Goal: Transaction & Acquisition: Book appointment/travel/reservation

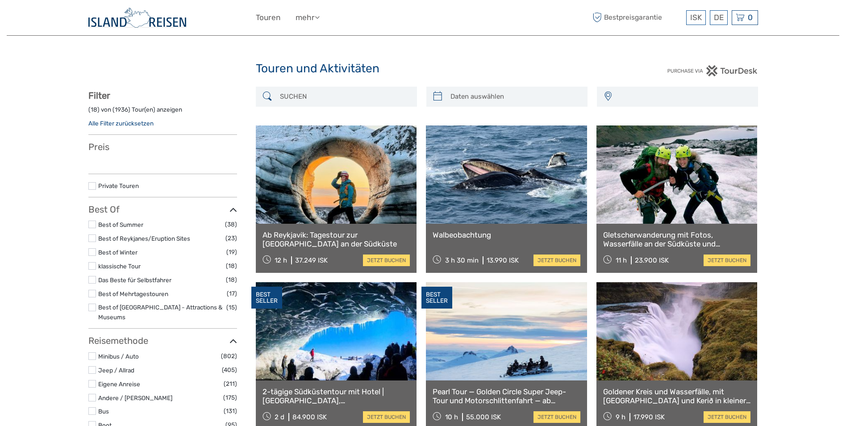
select select
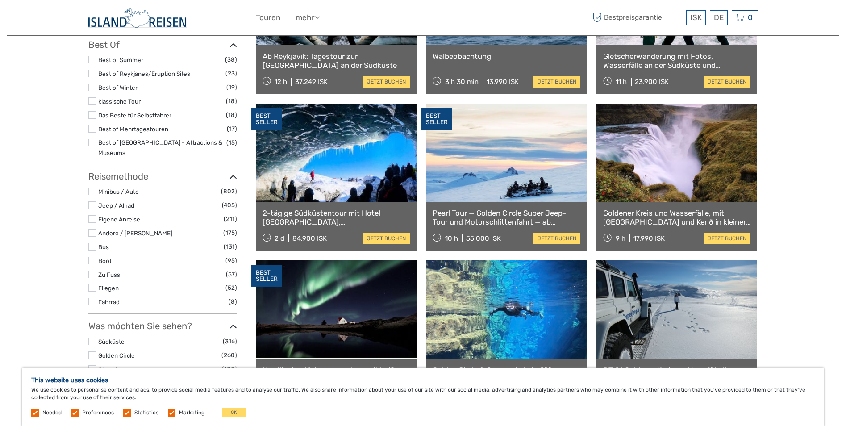
scroll to position [357, 0]
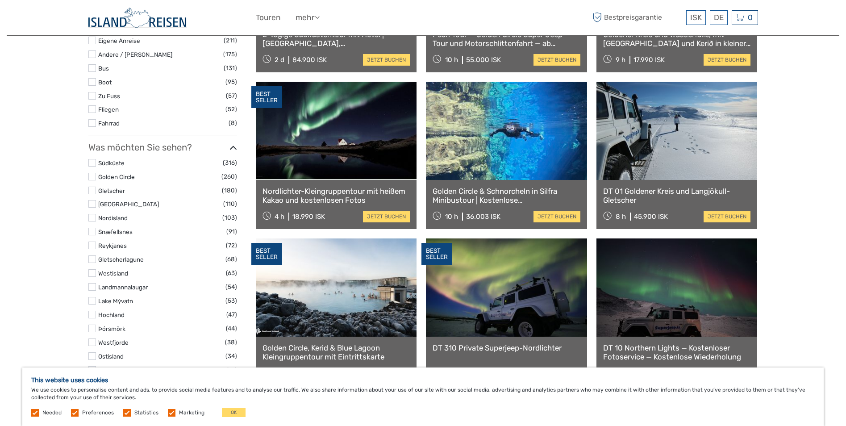
click at [332, 129] on link at bounding box center [336, 131] width 161 height 98
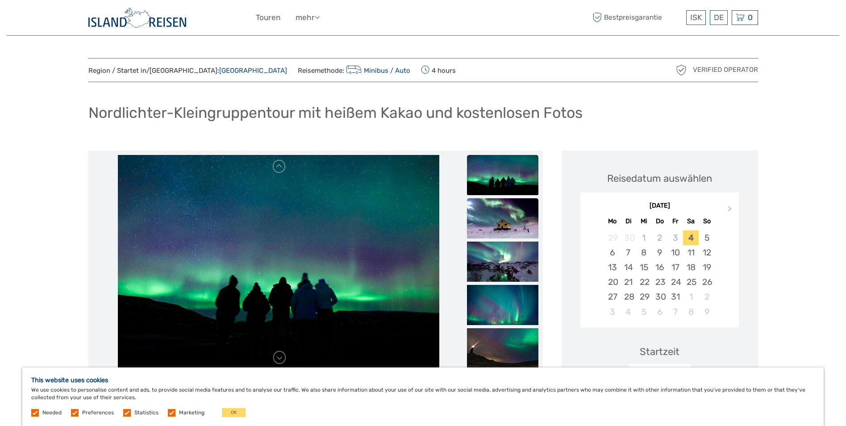
click at [499, 215] on img at bounding box center [502, 218] width 71 height 40
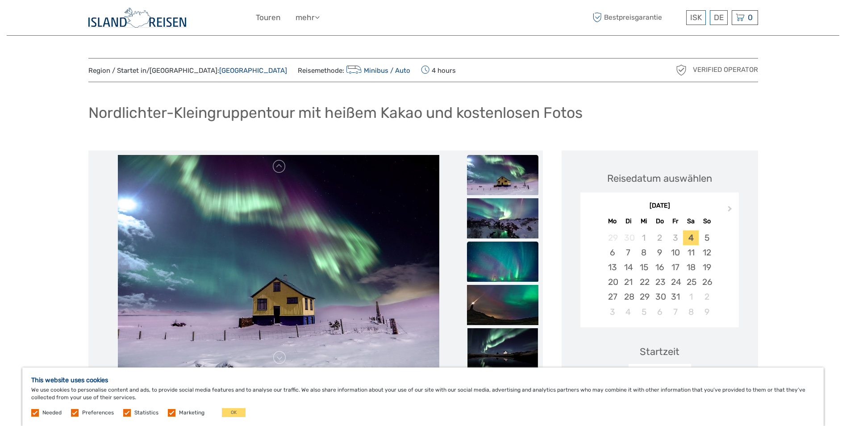
click at [497, 270] on img at bounding box center [502, 262] width 71 height 40
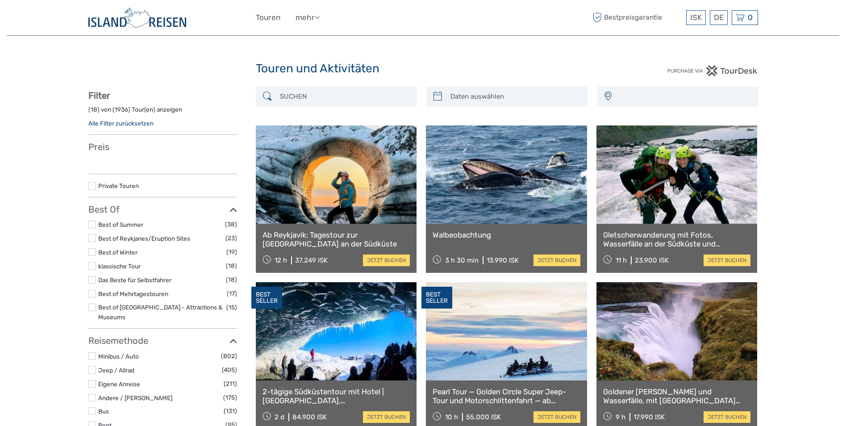
select select
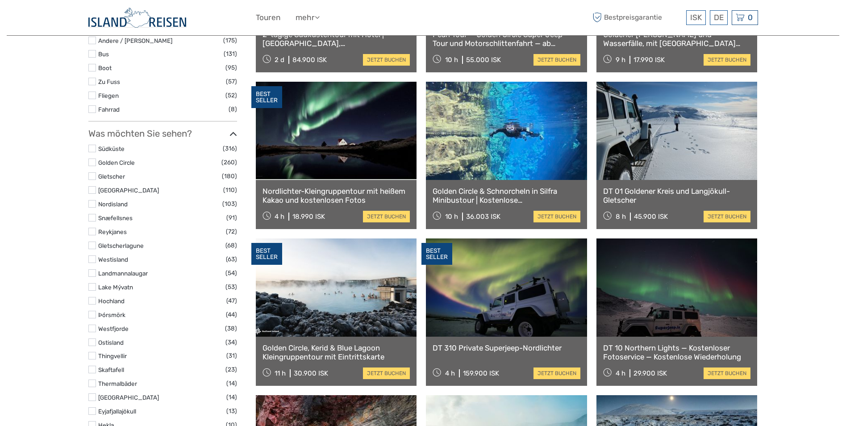
select select
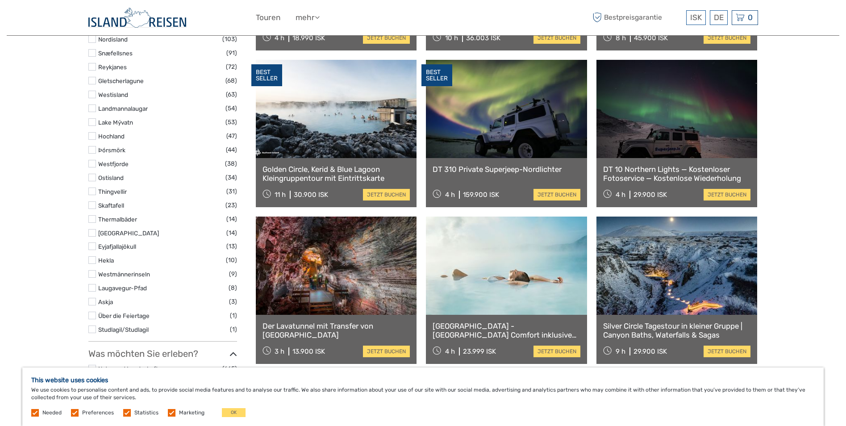
scroll to position [714, 0]
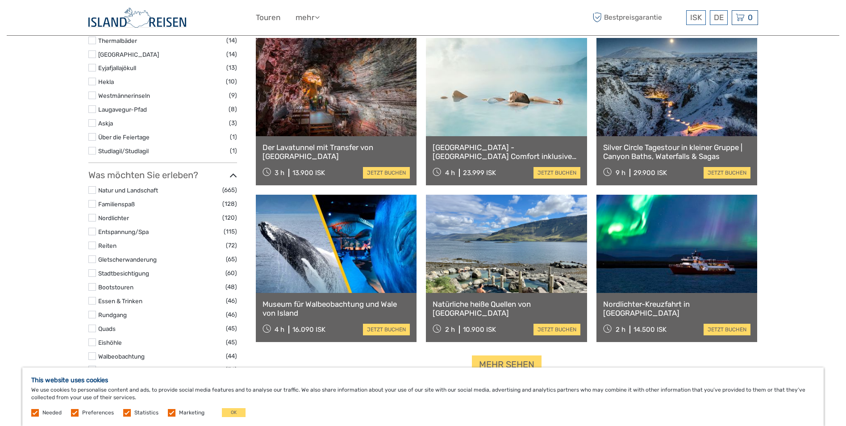
click at [341, 101] on link at bounding box center [336, 87] width 161 height 98
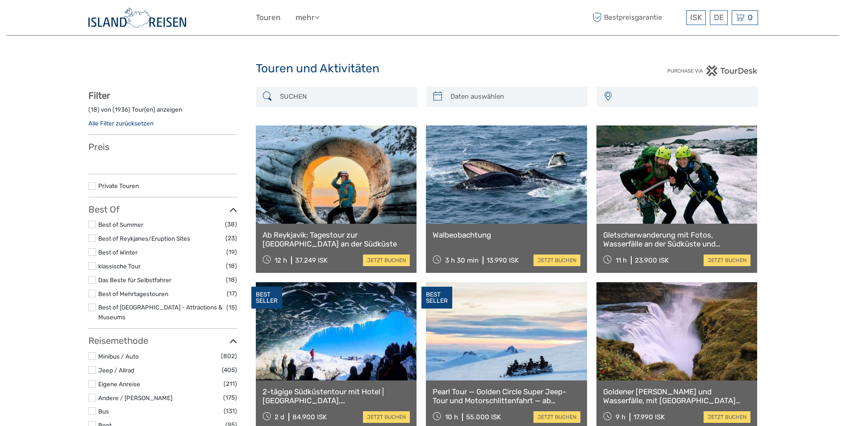
select select
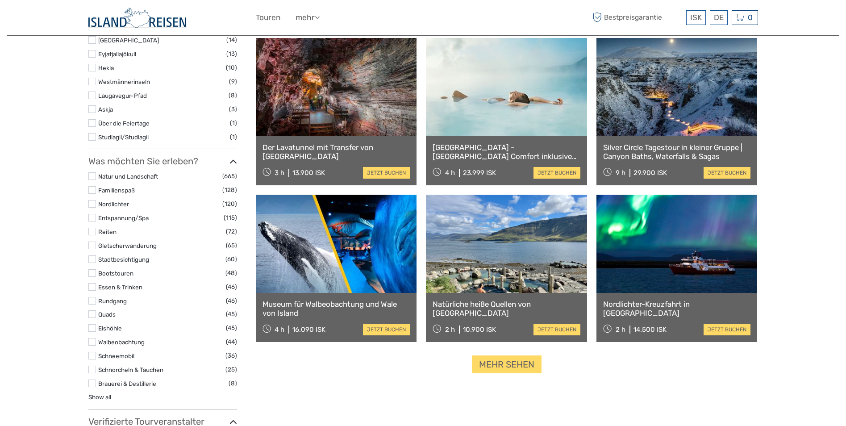
select select
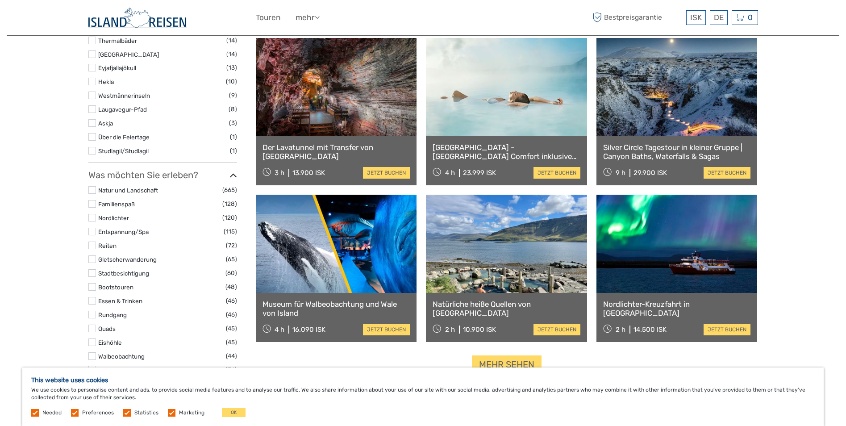
click at [661, 103] on link at bounding box center [677, 87] width 161 height 98
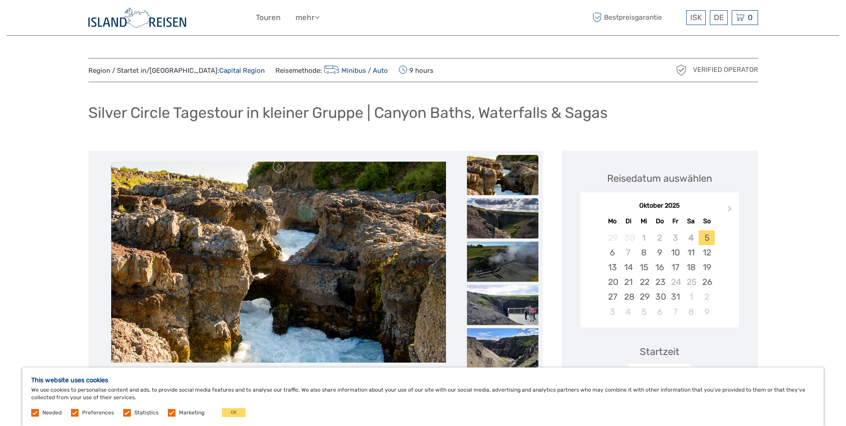
click at [510, 213] on img at bounding box center [502, 218] width 71 height 40
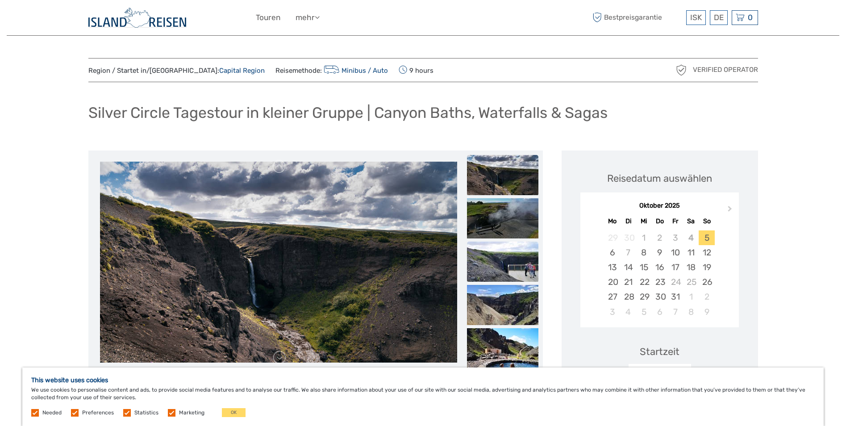
click at [498, 256] on img at bounding box center [502, 262] width 71 height 40
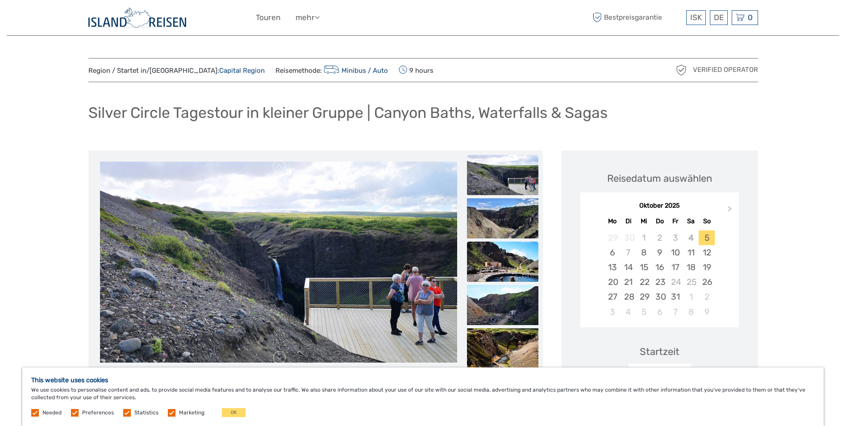
click at [492, 267] on img at bounding box center [502, 262] width 71 height 40
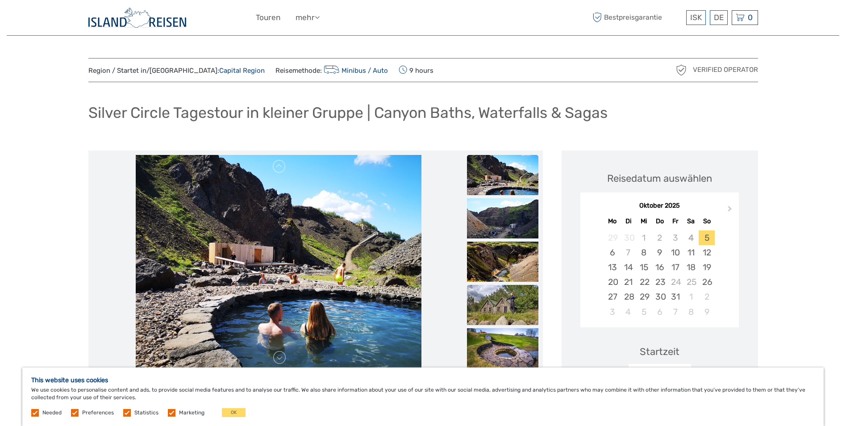
click at [492, 309] on img at bounding box center [502, 305] width 71 height 40
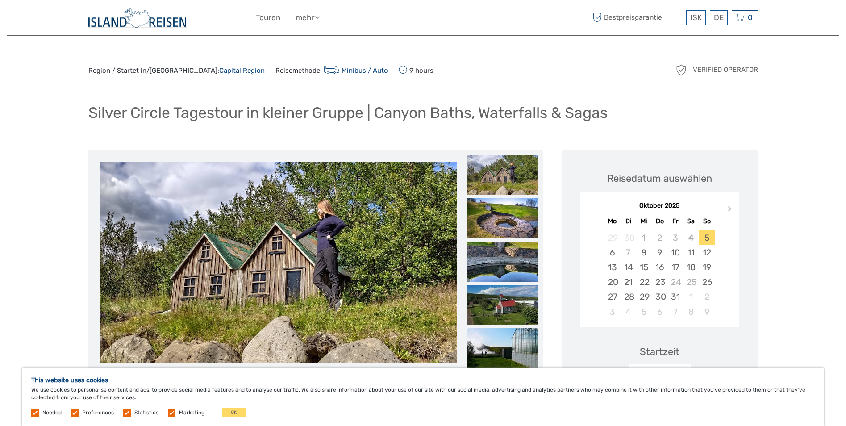
click at [492, 334] on img at bounding box center [502, 348] width 71 height 40
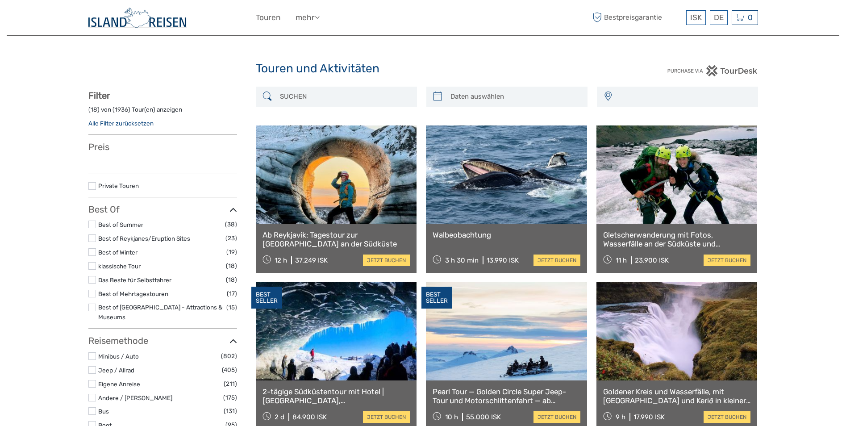
select select
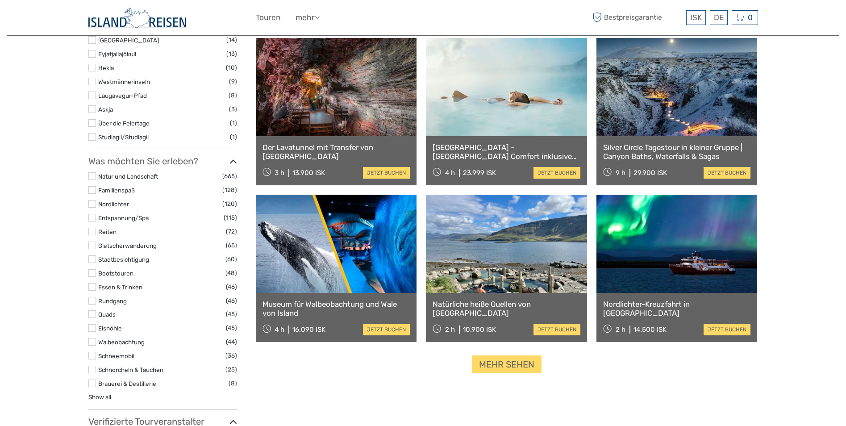
select select
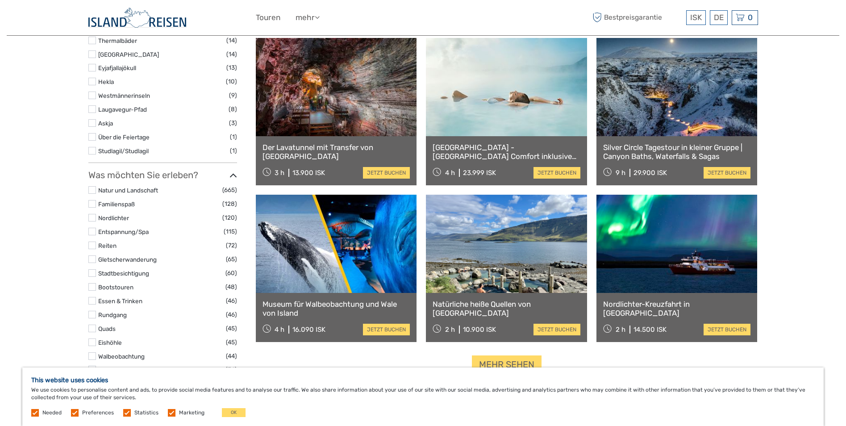
scroll to position [0, 0]
click at [483, 300] on link "Natürliche heiße Quellen von [GEOGRAPHIC_DATA]" at bounding box center [507, 309] width 148 height 18
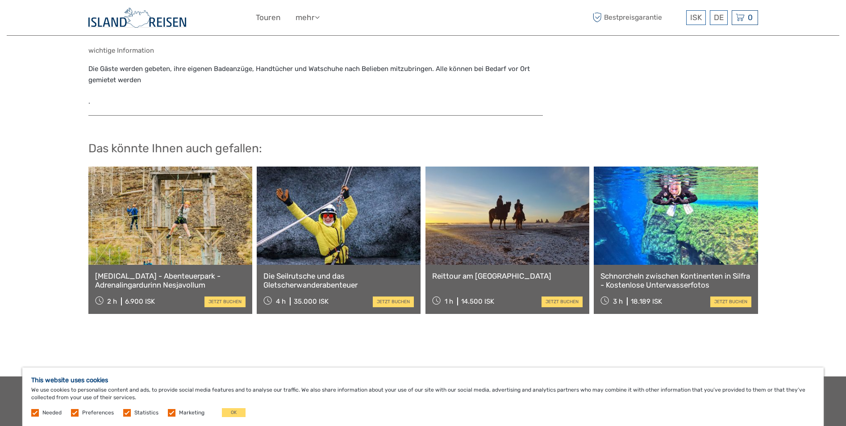
scroll to position [357, 0]
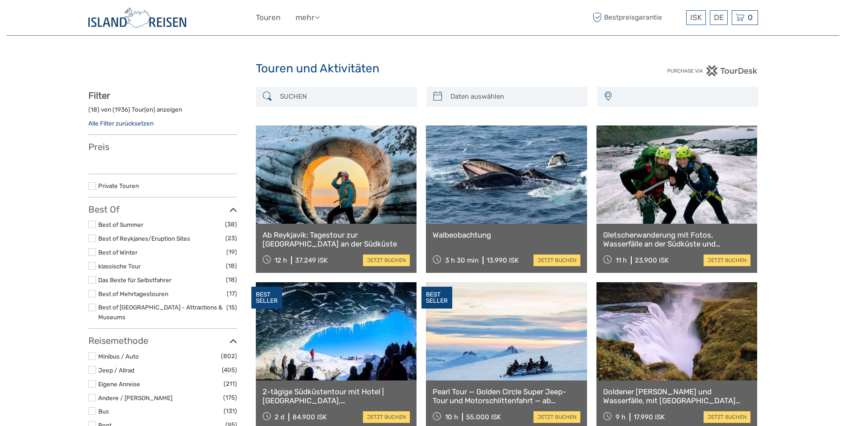
select select
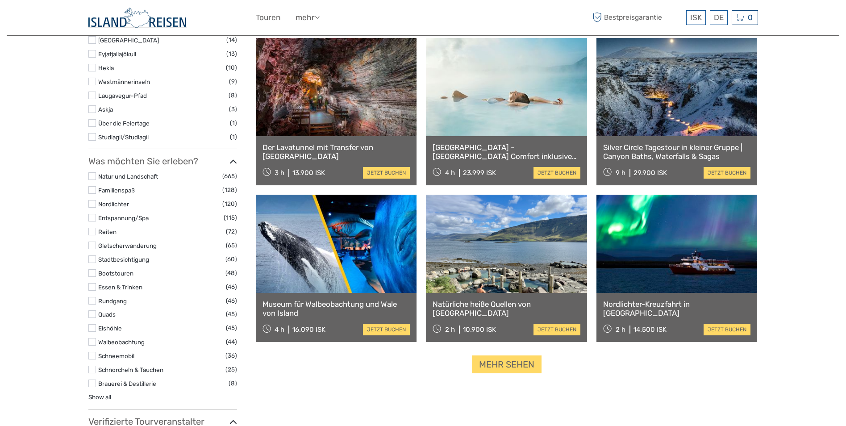
select select
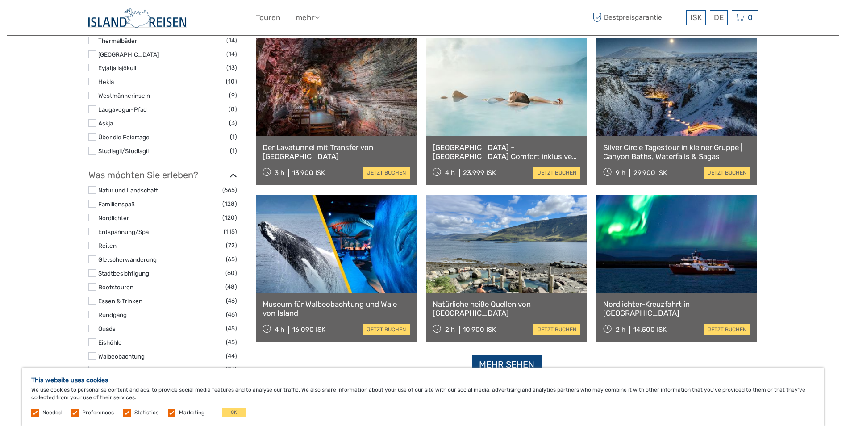
scroll to position [0, 0]
click at [524, 358] on link "Mehr sehen" at bounding box center [507, 364] width 70 height 18
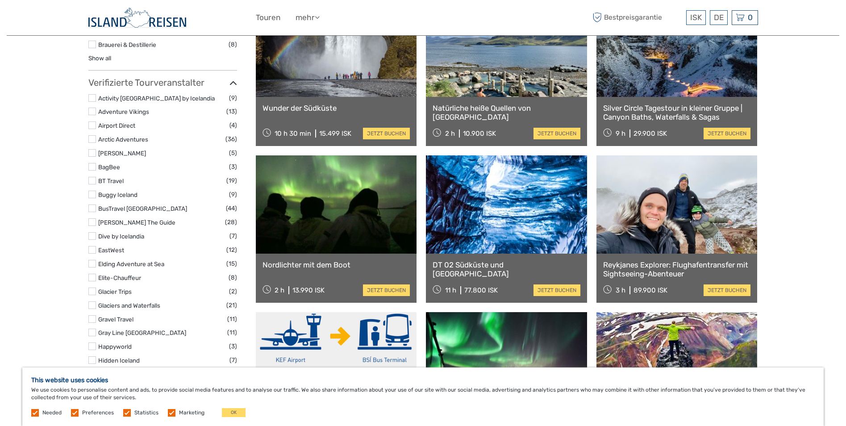
scroll to position [1072, 0]
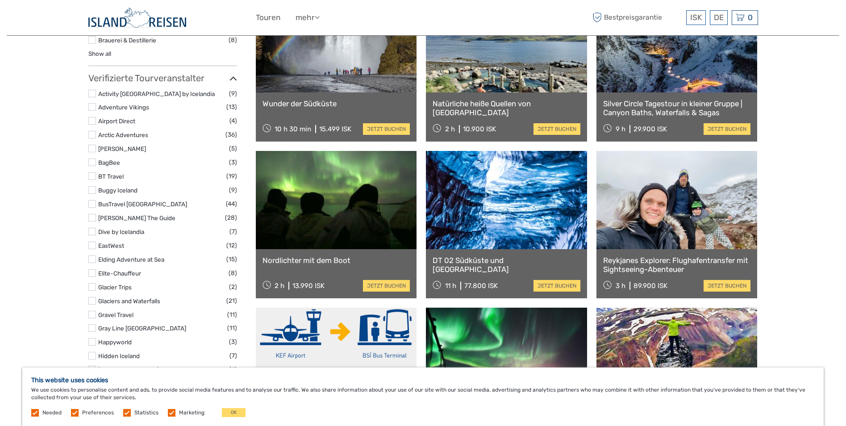
click at [363, 76] on link at bounding box center [336, 43] width 161 height 98
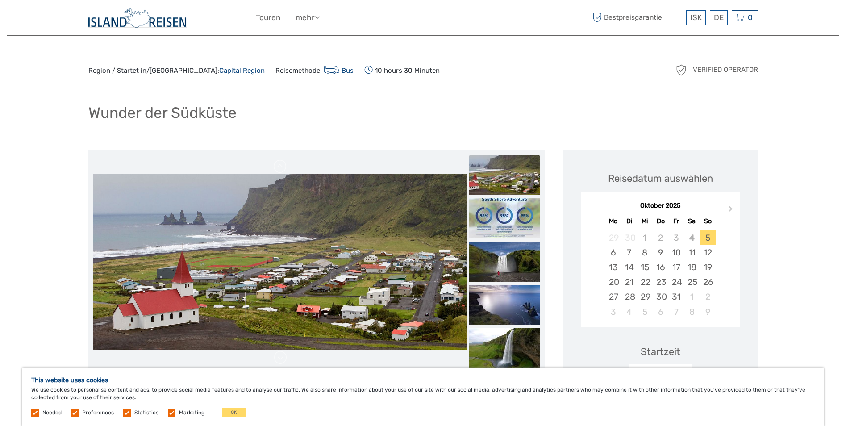
click at [166, 234] on img at bounding box center [280, 261] width 374 height 175
click at [492, 298] on img at bounding box center [504, 305] width 71 height 40
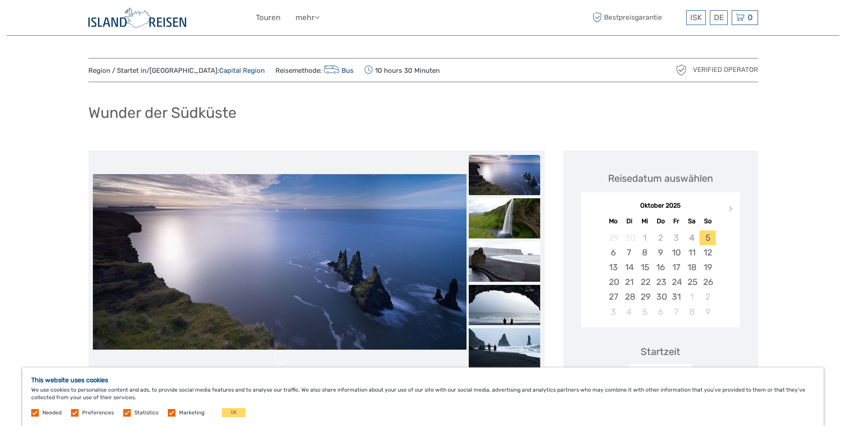
click at [492, 298] on img at bounding box center [504, 305] width 71 height 40
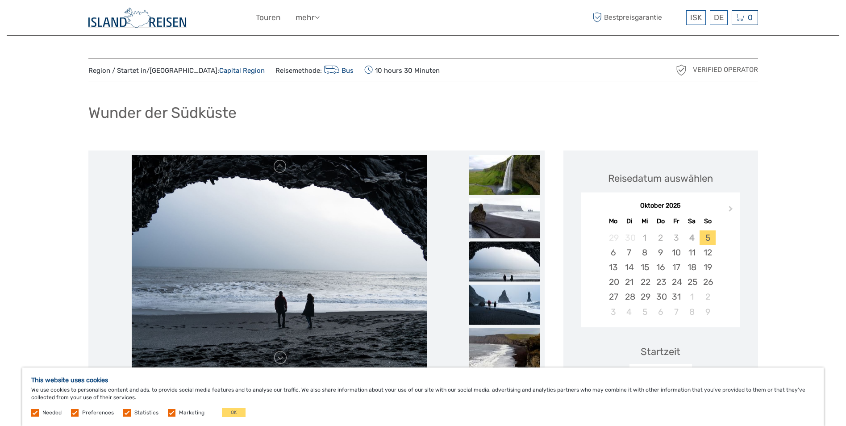
click at [492, 298] on img at bounding box center [504, 304] width 71 height 40
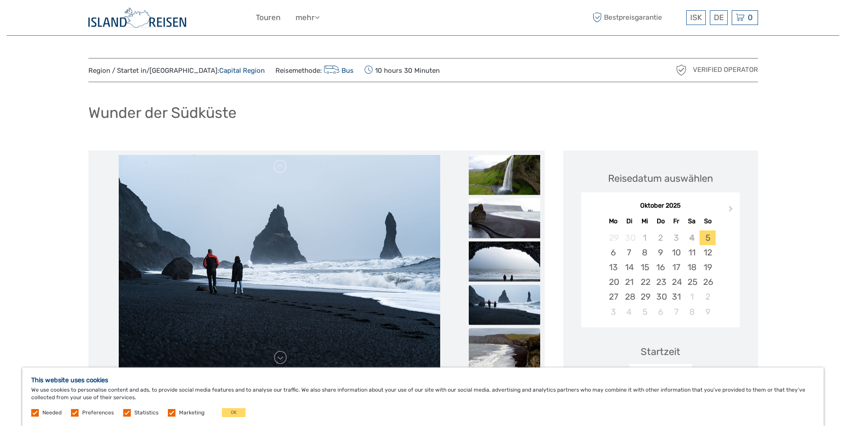
click at [503, 340] on img at bounding box center [504, 348] width 71 height 40
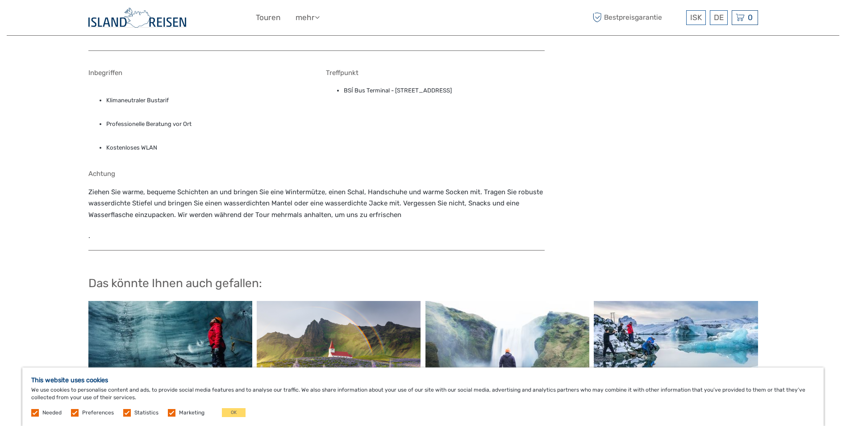
scroll to position [1072, 0]
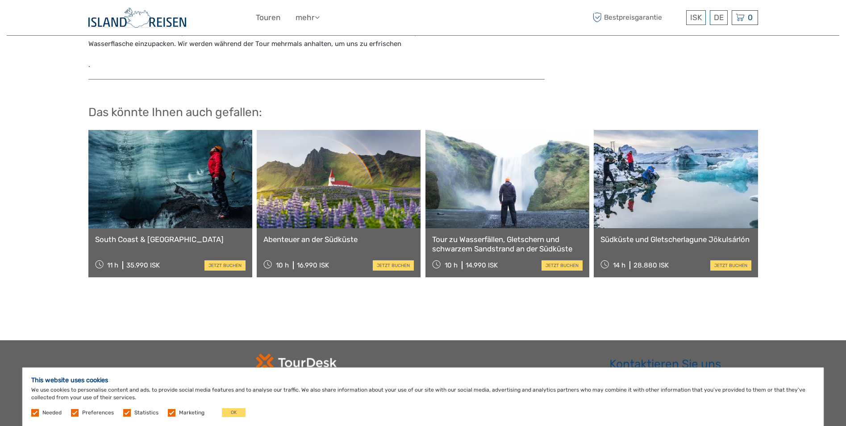
click at [181, 235] on link "South Coast & Katla Ice Cave" at bounding box center [170, 239] width 150 height 9
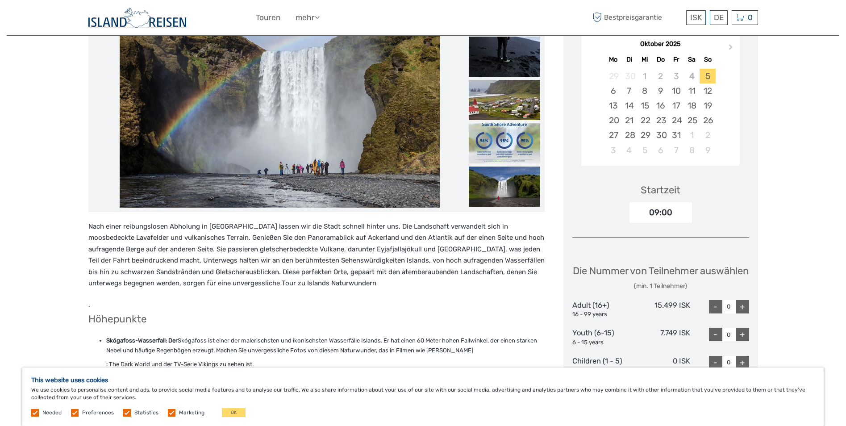
scroll to position [154, 0]
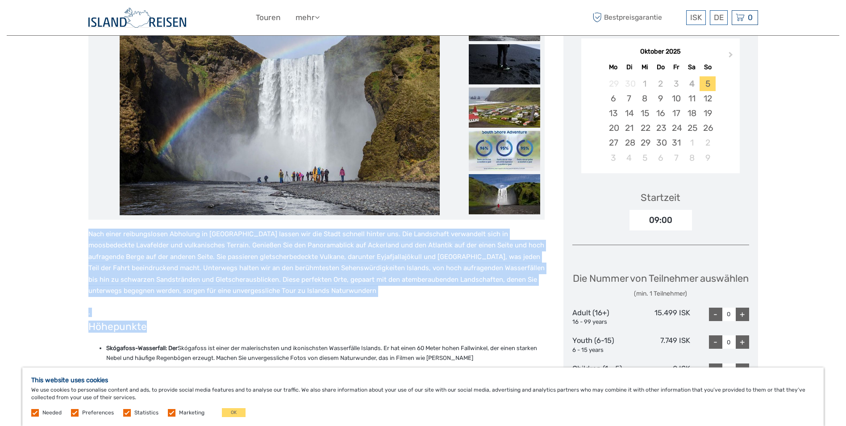
drag, startPoint x: 87, startPoint y: 225, endPoint x: 93, endPoint y: 339, distance: 114.9
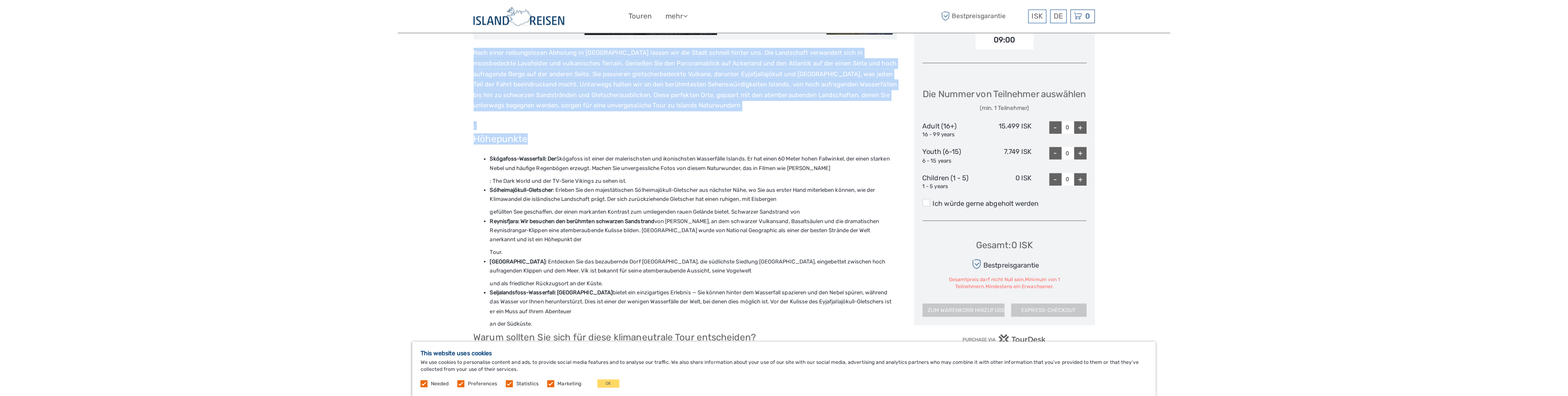
scroll to position [307, 0]
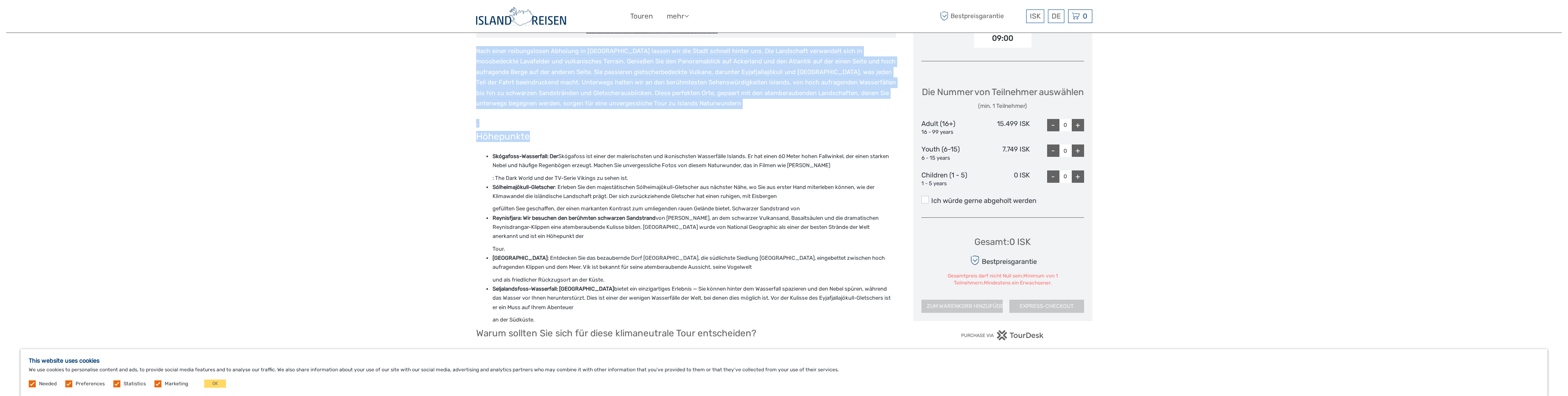
click at [461, 43] on div "Region / Startet in/von: Capital Region Reisemethode: Bus 10 hours 30 Minuten V…" at bounding box center [784, 344] width 1556 height 1300
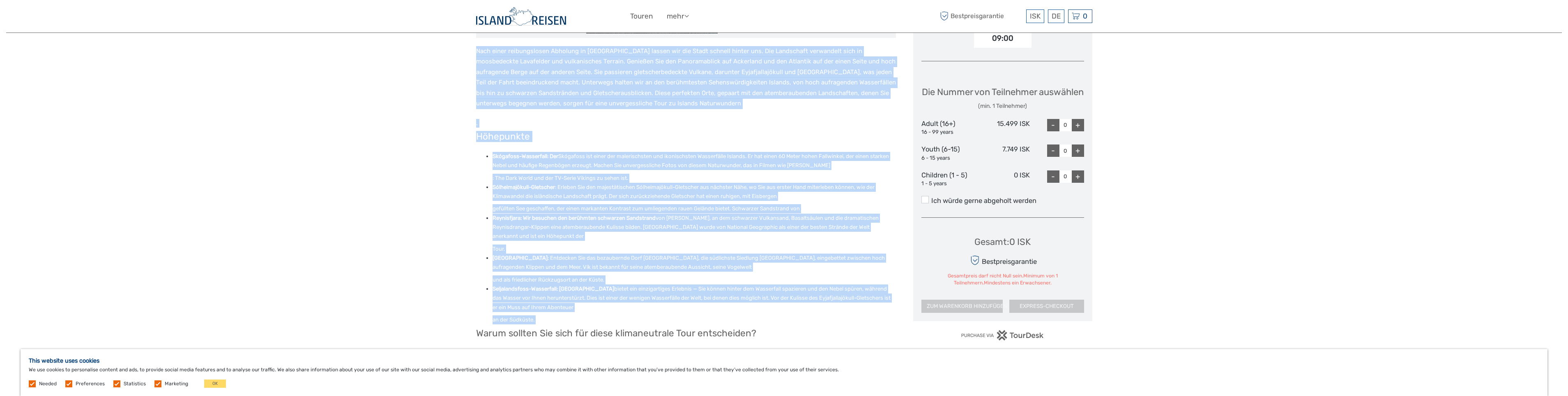
drag, startPoint x: 472, startPoint y: 43, endPoint x: 447, endPoint y: 334, distance: 292.1
click at [447, 334] on div "Region / Startet in/von: Capital Region Reisemethode: Bus 10 hours 30 Minuten V…" at bounding box center [784, 344] width 1556 height 1300
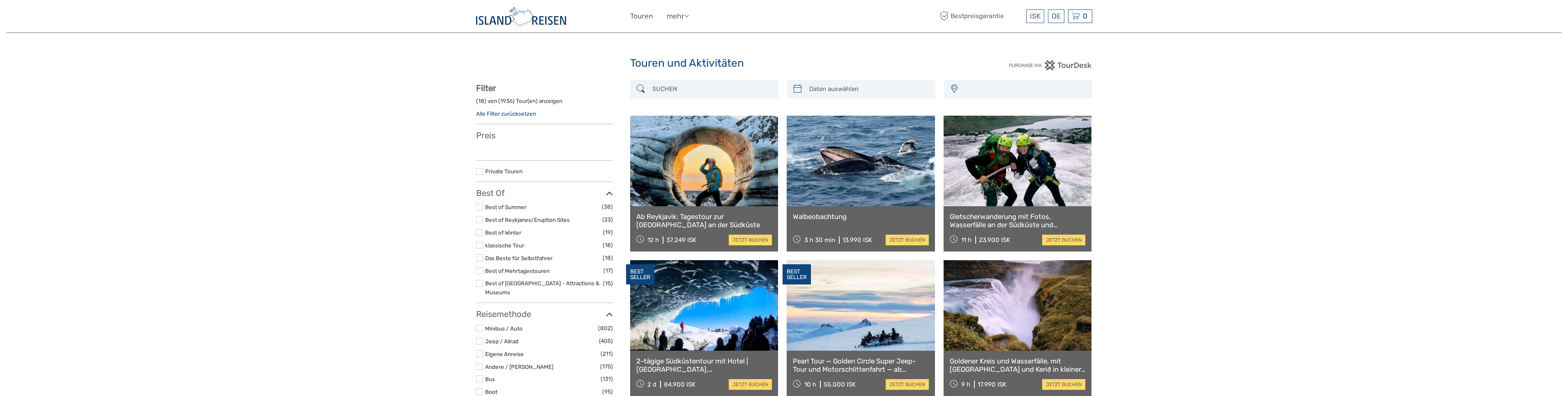
select select
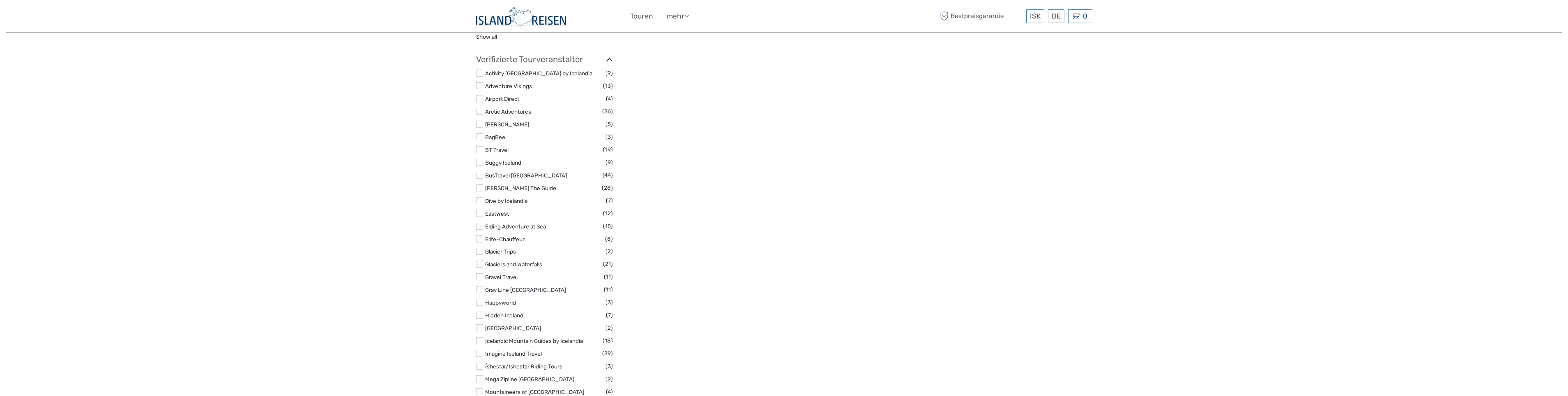
select select
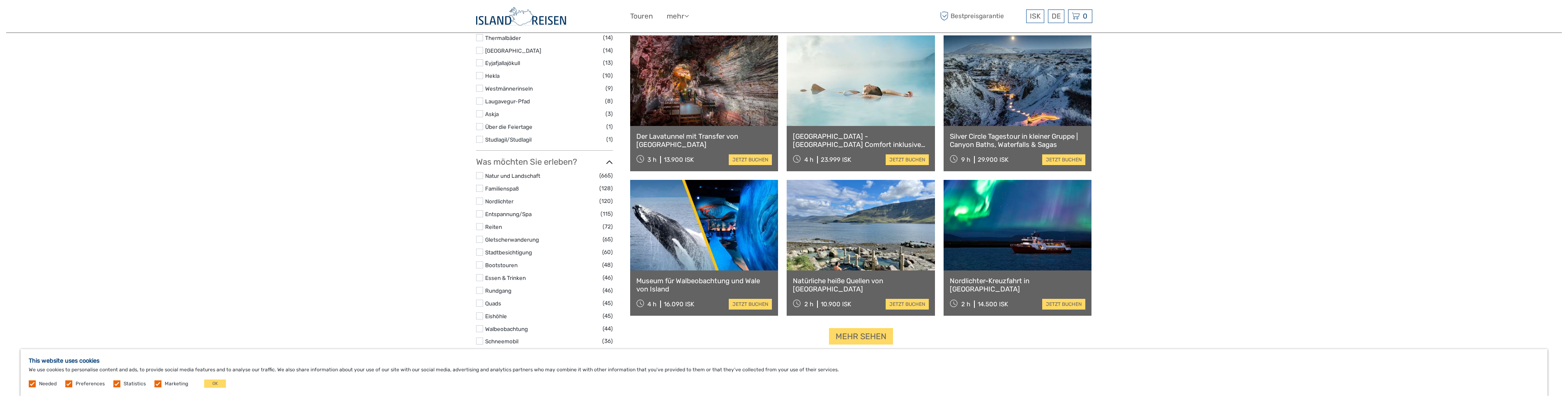
scroll to position [658, 0]
click at [871, 333] on link "Mehr sehen" at bounding box center [861, 335] width 64 height 17
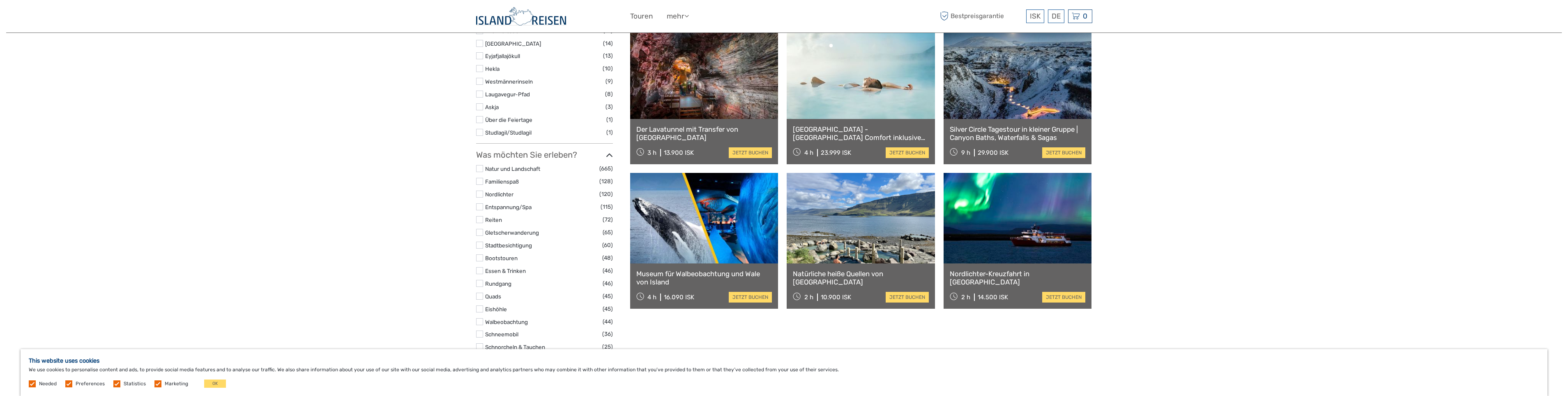
scroll to position [987, 0]
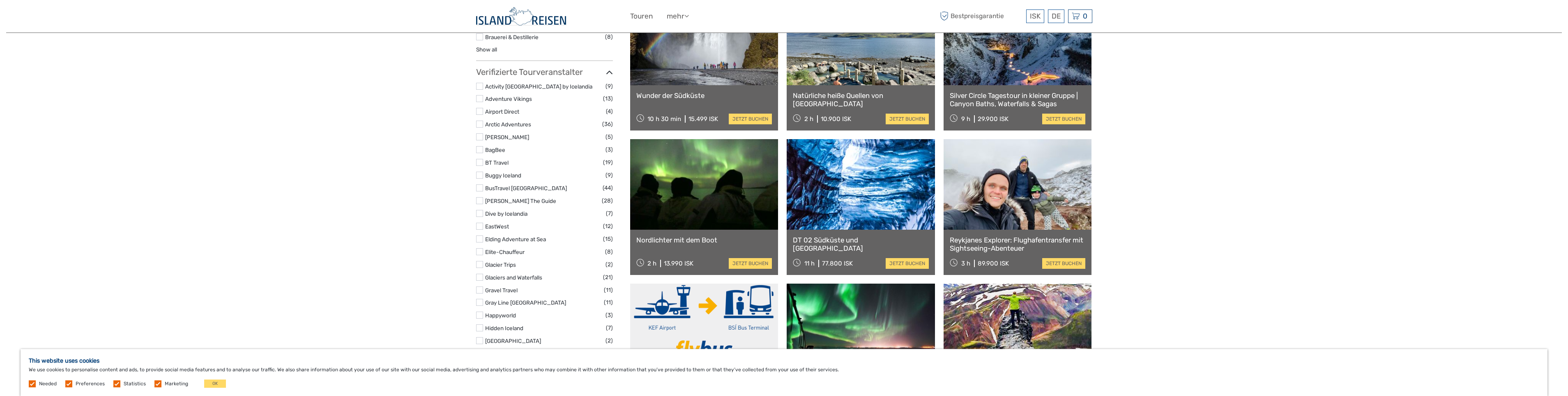
click at [864, 239] on link "DT 02 Südküste und [GEOGRAPHIC_DATA]" at bounding box center [861, 244] width 136 height 17
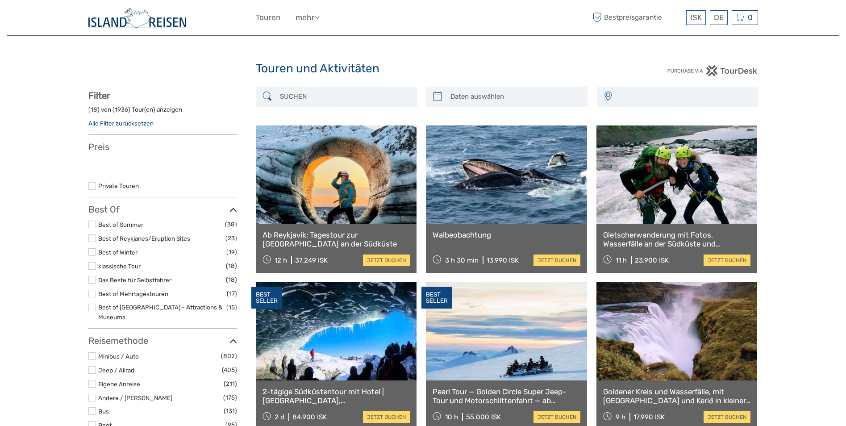
select select
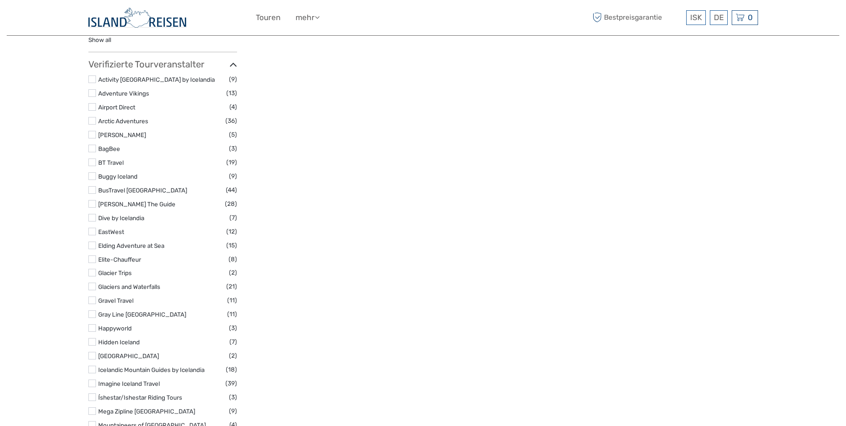
select select
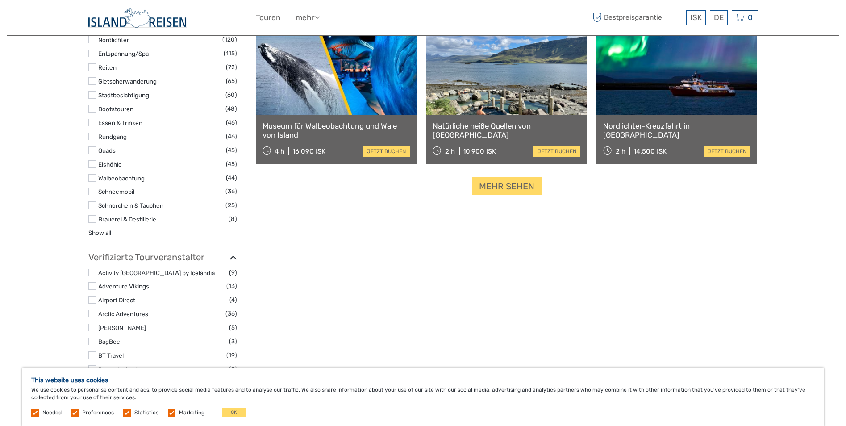
scroll to position [893, 0]
click at [522, 186] on link "Mehr sehen" at bounding box center [507, 186] width 70 height 18
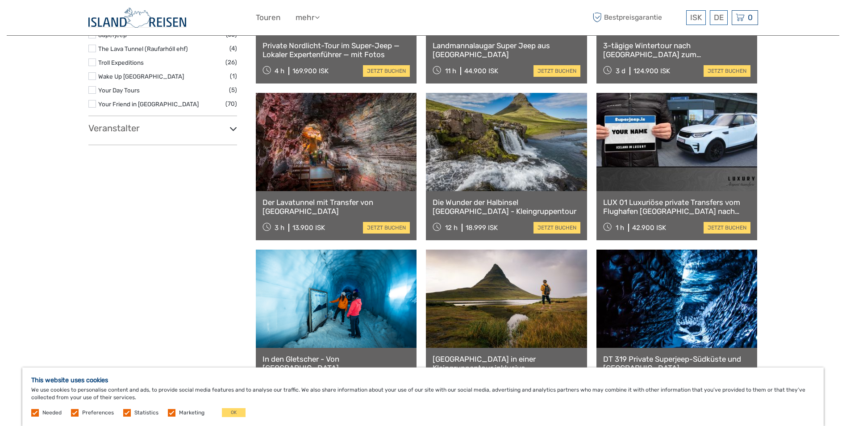
scroll to position [1429, 0]
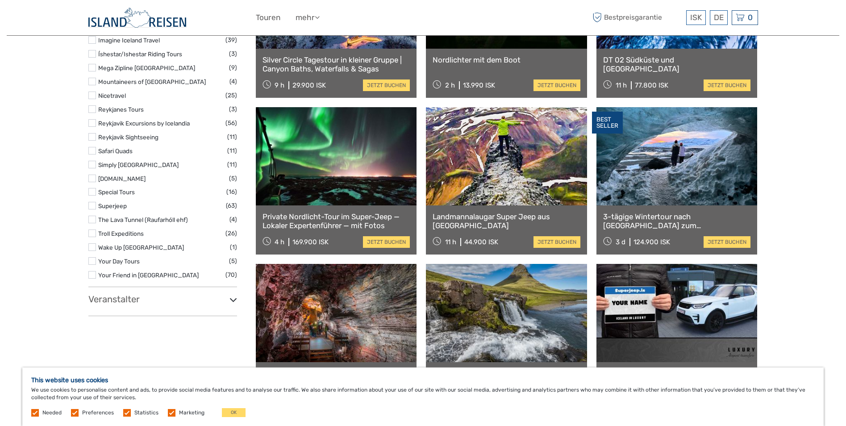
click at [694, 178] on link at bounding box center [677, 156] width 161 height 98
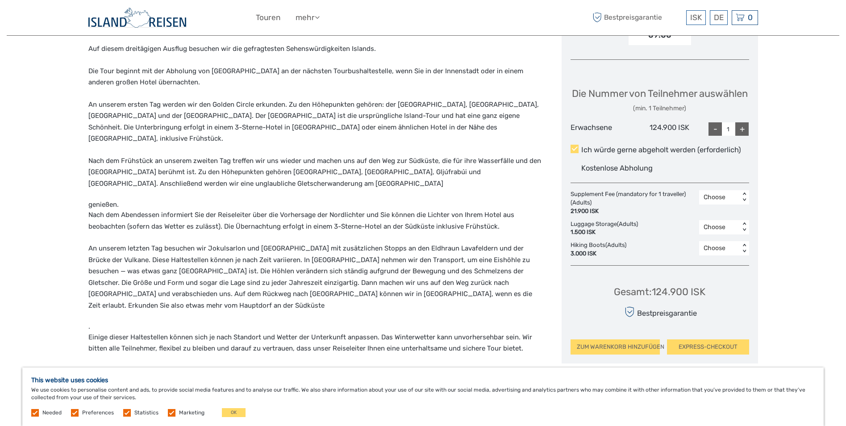
scroll to position [536, 0]
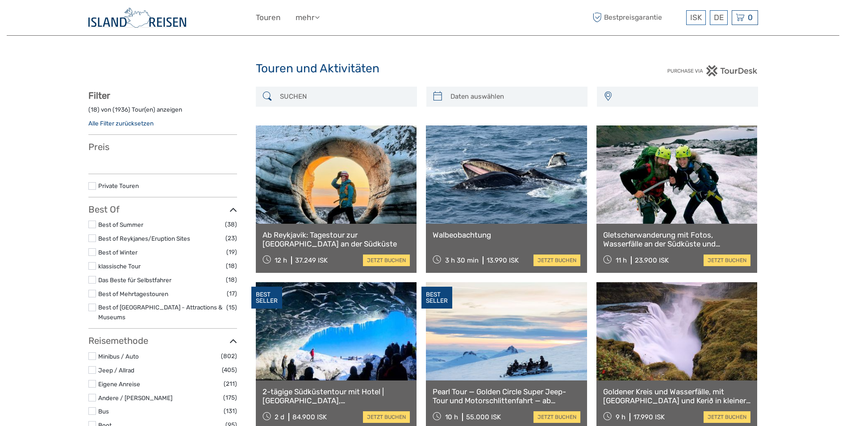
select select
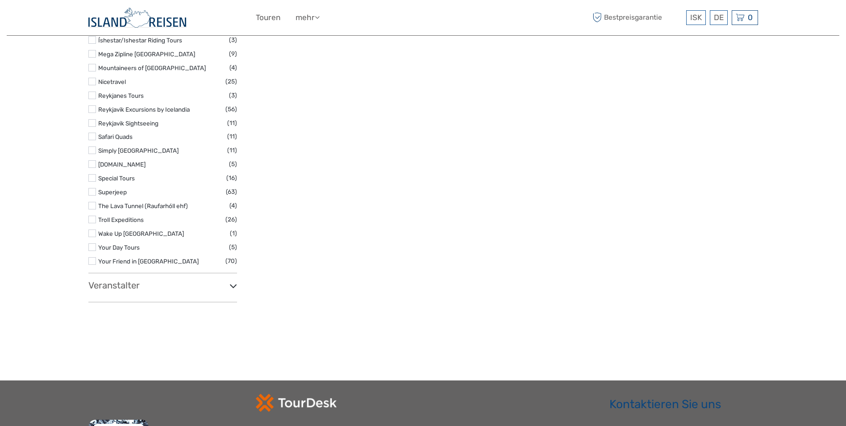
select select
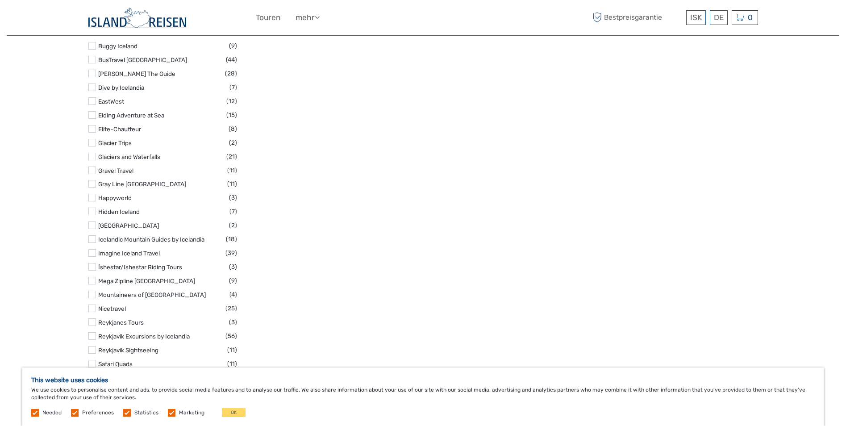
scroll to position [1037, 0]
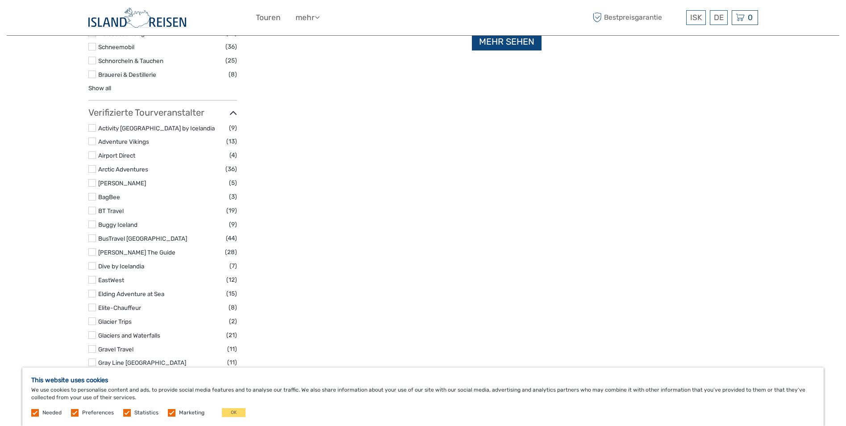
click at [518, 40] on link "Mehr sehen" at bounding box center [507, 42] width 70 height 18
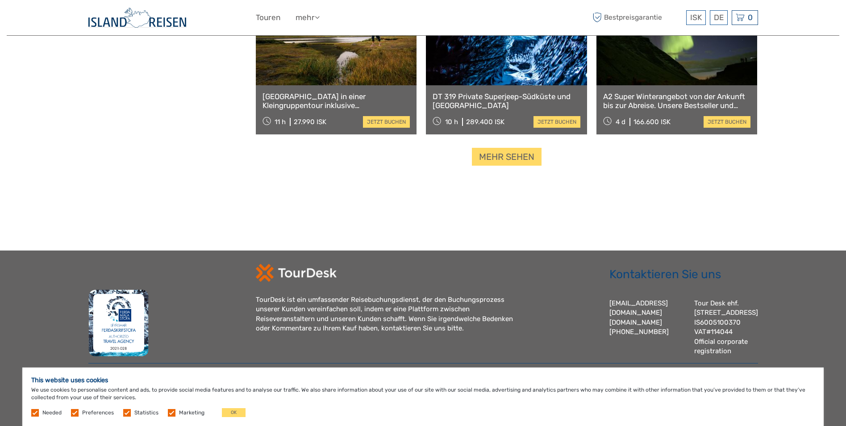
scroll to position [1694, 0]
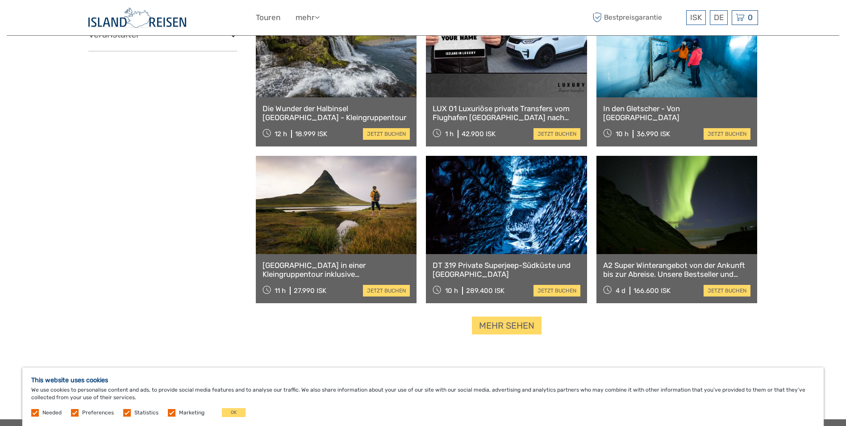
click at [486, 263] on link "DT 319 Private Superjeep-Südküste und [GEOGRAPHIC_DATA]" at bounding box center [507, 270] width 148 height 18
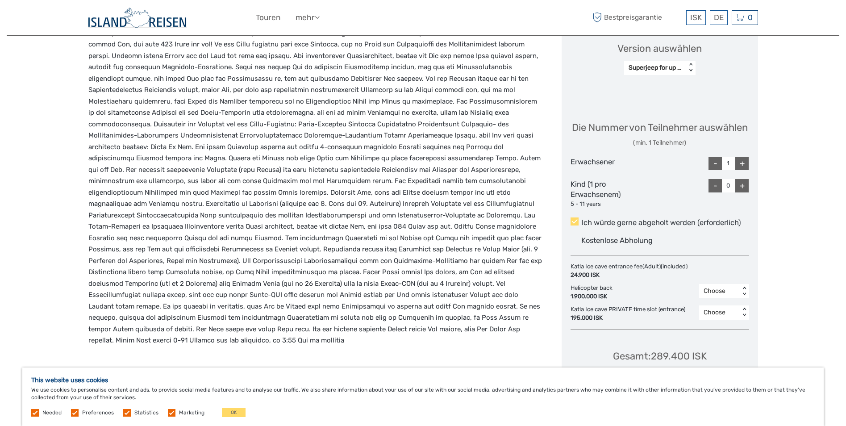
scroll to position [357, 0]
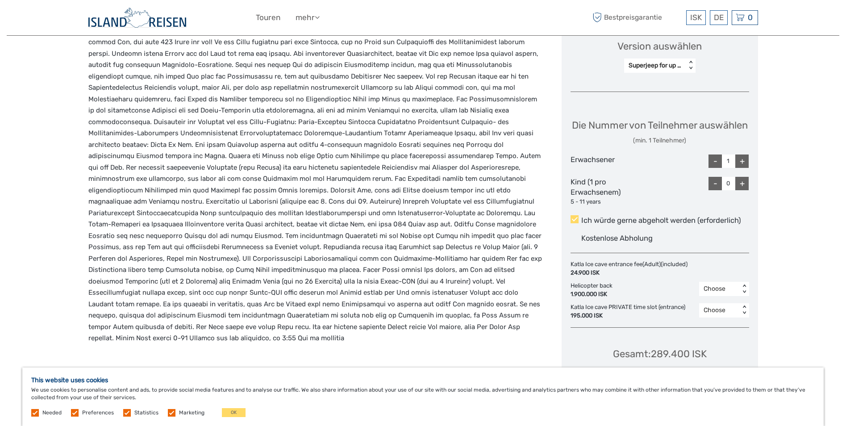
click at [105, 227] on p at bounding box center [315, 184] width 455 height 319
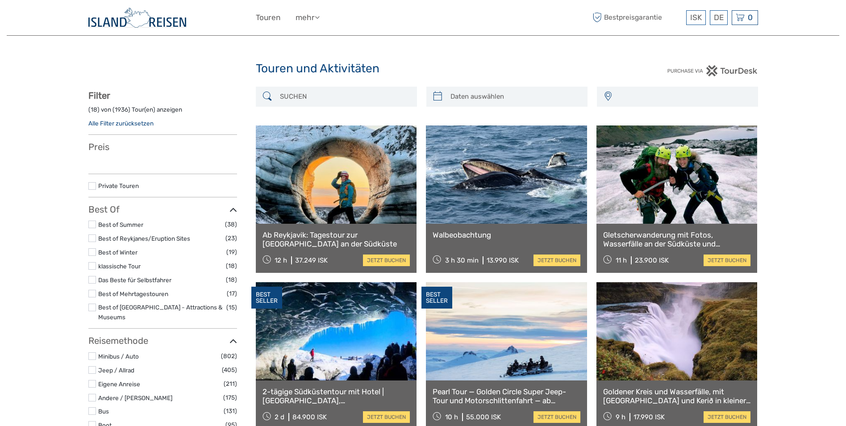
select select
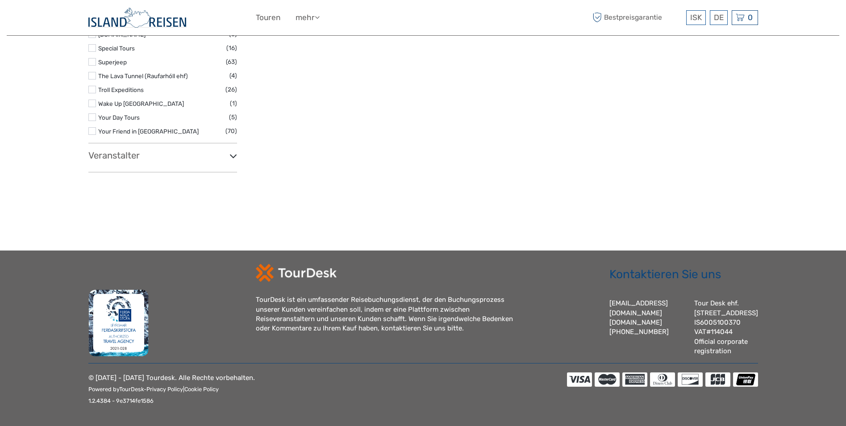
select select
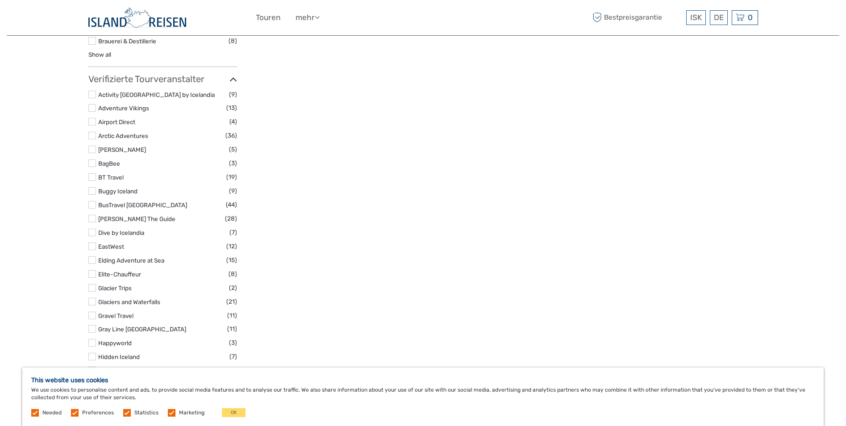
scroll to position [859, 0]
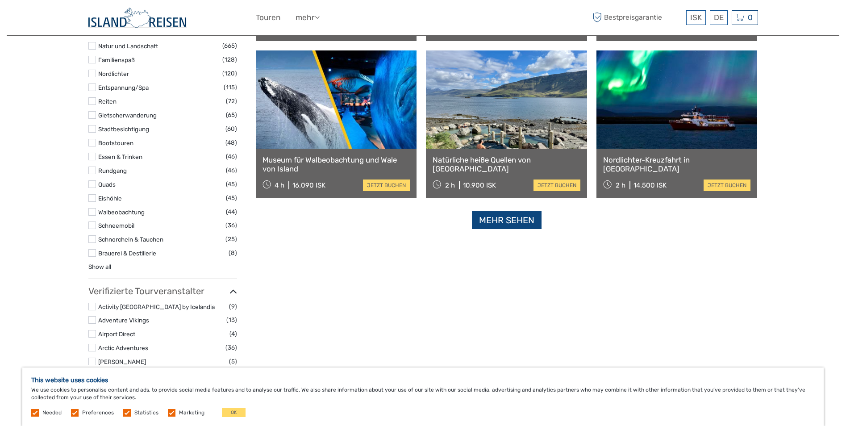
click at [497, 220] on link "Mehr sehen" at bounding box center [507, 220] width 70 height 18
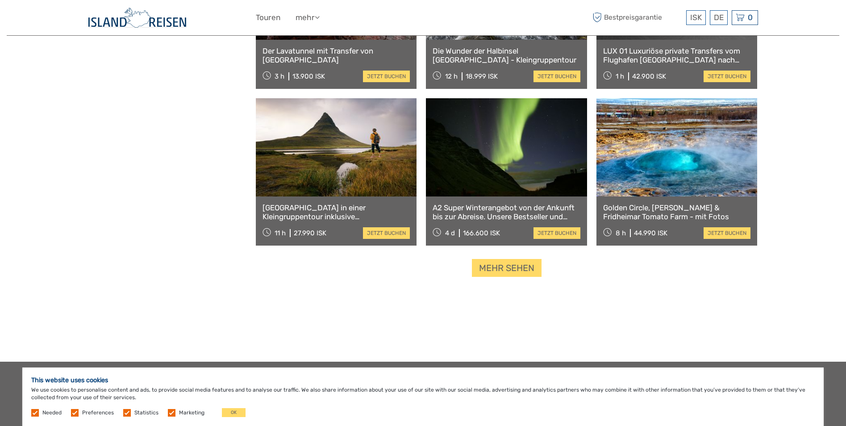
scroll to position [1752, 0]
click at [500, 275] on link "Mehr sehen" at bounding box center [507, 268] width 70 height 18
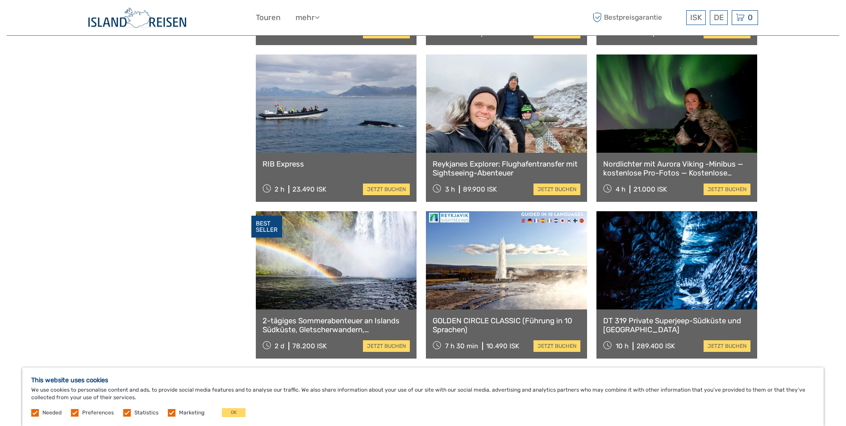
scroll to position [2109, 0]
click at [659, 244] on link at bounding box center [677, 260] width 161 height 98
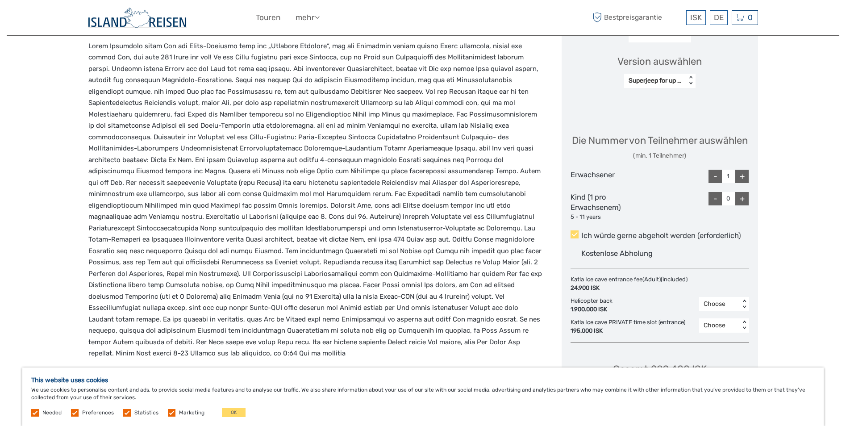
scroll to position [338, 0]
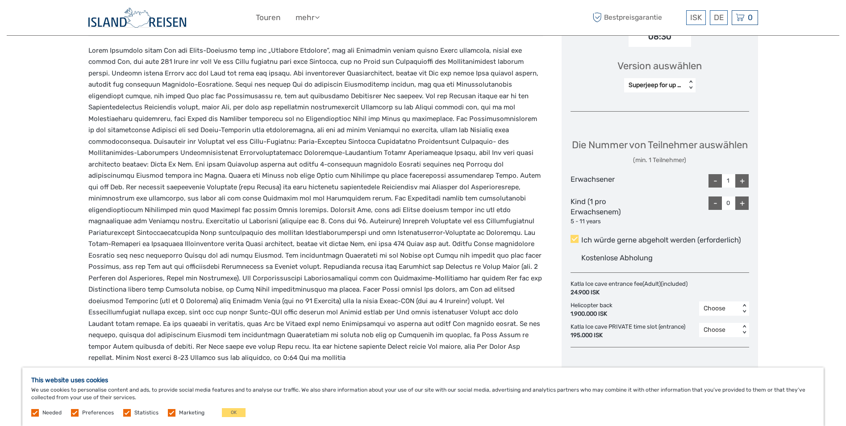
click at [81, 41] on div "Region / Startet in/[GEOGRAPHIC_DATA]: Capital Region Reisemethode: Jeep / 4x4 …" at bounding box center [423, 228] width 833 height 1132
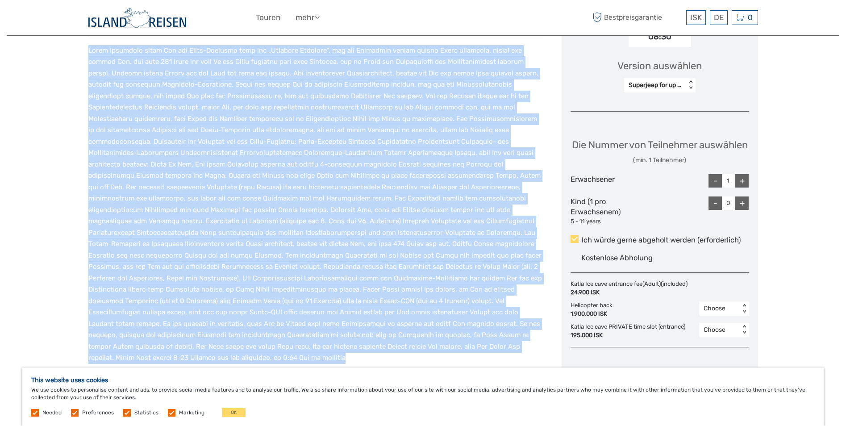
drag, startPoint x: 87, startPoint y: 41, endPoint x: 205, endPoint y: 358, distance: 338.4
click at [205, 358] on div "Region / Startet in/von: Capital Region Reisemethode: Jeep / 4x4 10 hours Verif…" at bounding box center [423, 228] width 833 height 1132
click at [160, 278] on p at bounding box center [315, 204] width 455 height 319
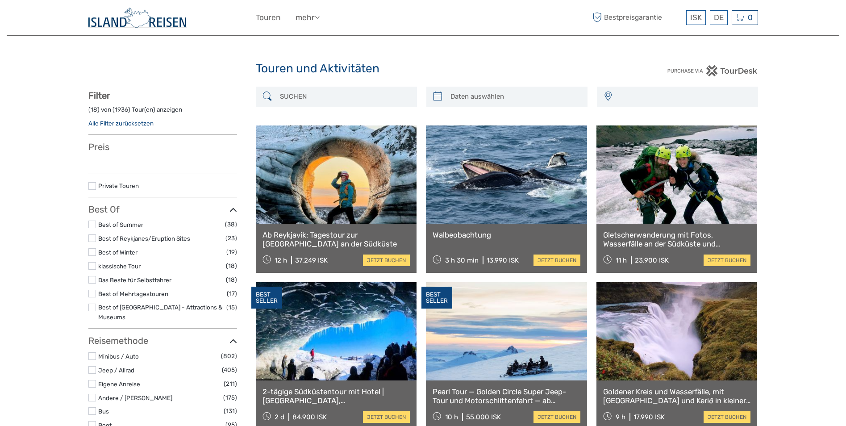
select select
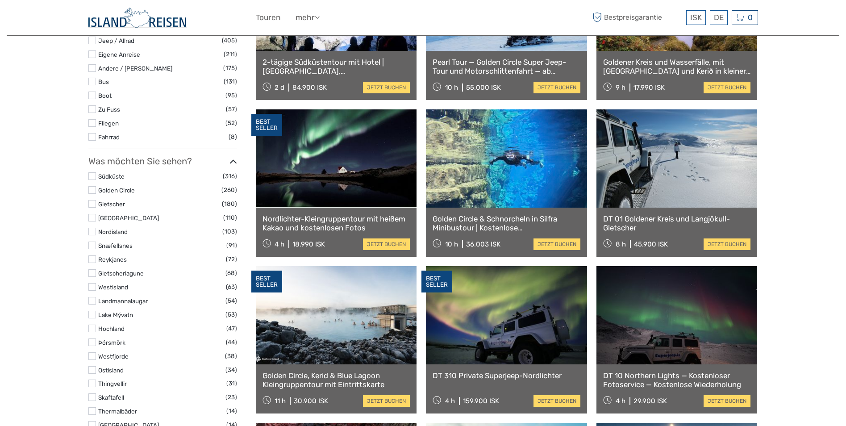
scroll to position [550, 0]
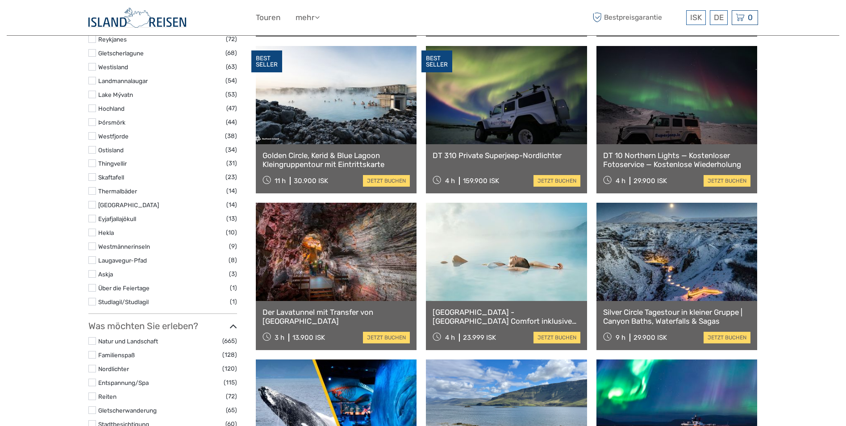
select select
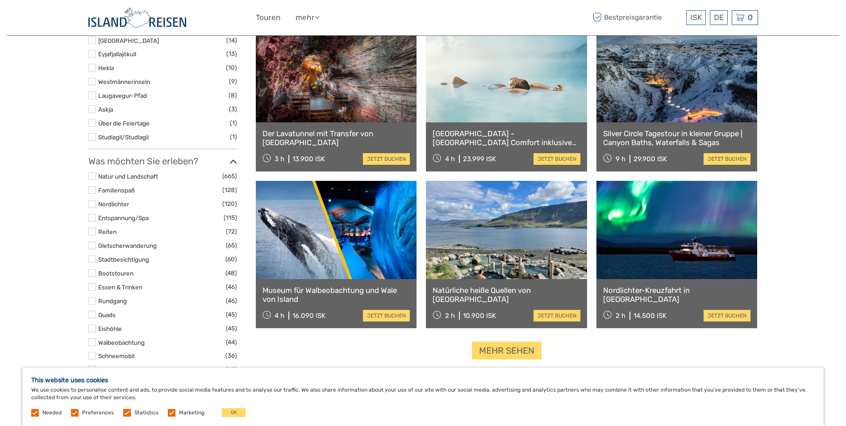
scroll to position [907, 0]
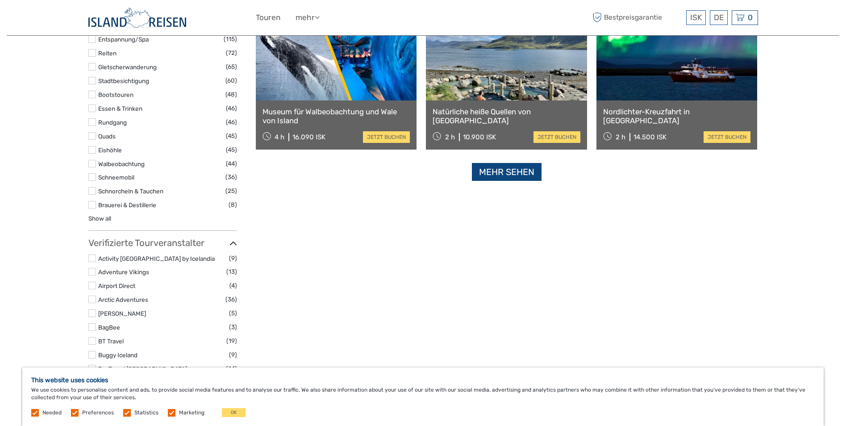
click at [502, 170] on link "Mehr sehen" at bounding box center [507, 172] width 70 height 18
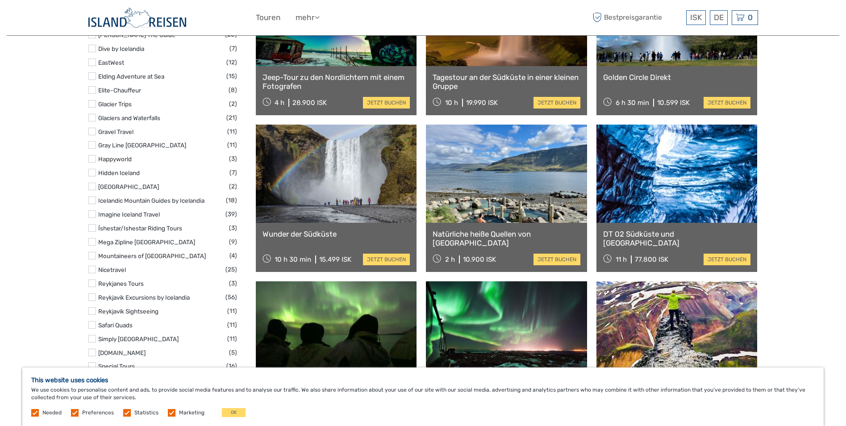
scroll to position [1443, 0]
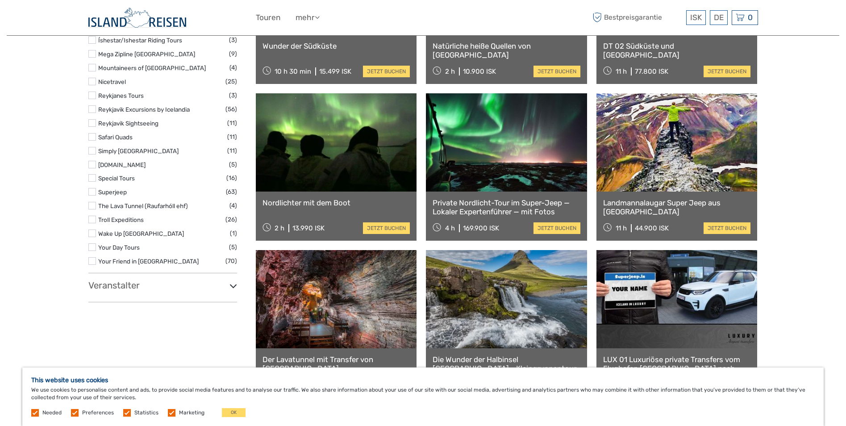
click at [636, 204] on link "Landmannalaugar Super Jeep aus [GEOGRAPHIC_DATA]" at bounding box center [677, 207] width 148 height 18
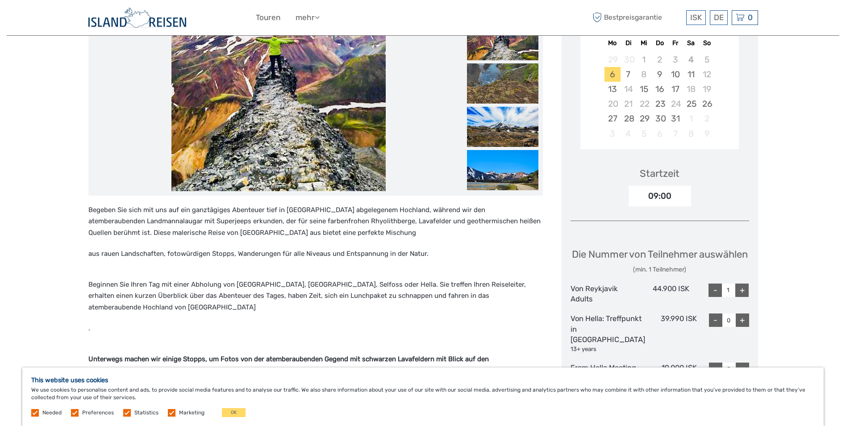
scroll to position [179, 0]
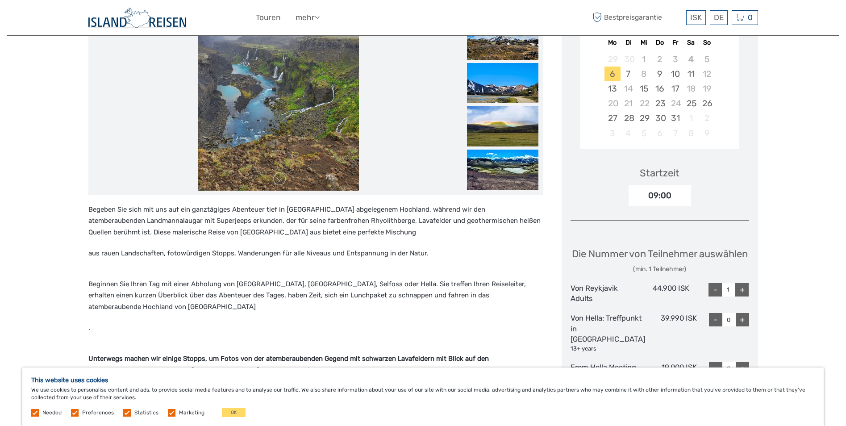
click at [280, 103] on img at bounding box center [278, 83] width 161 height 214
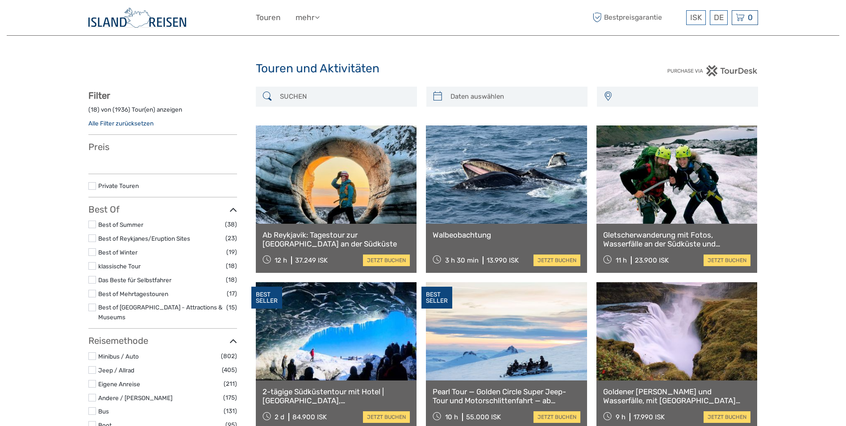
select select
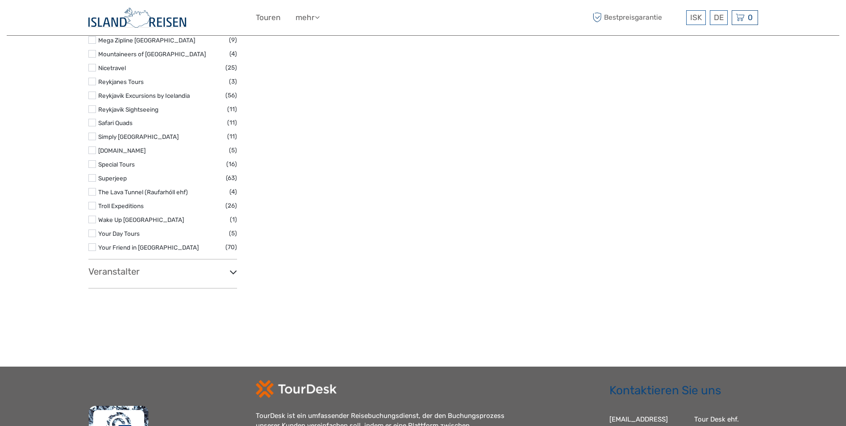
select select
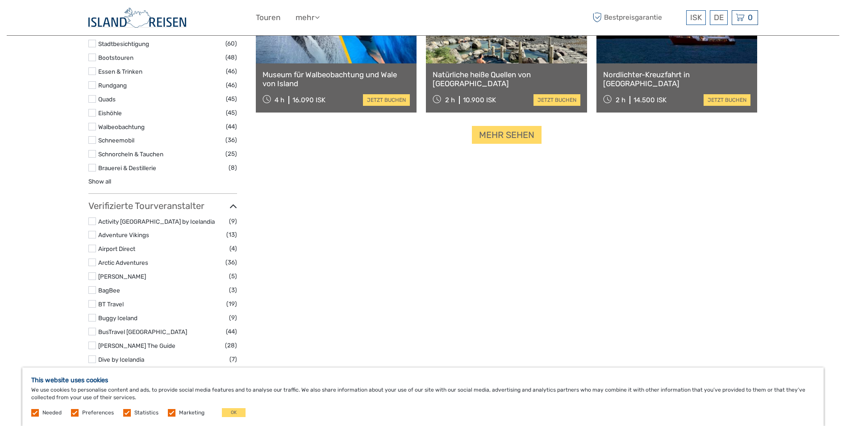
scroll to position [907, 0]
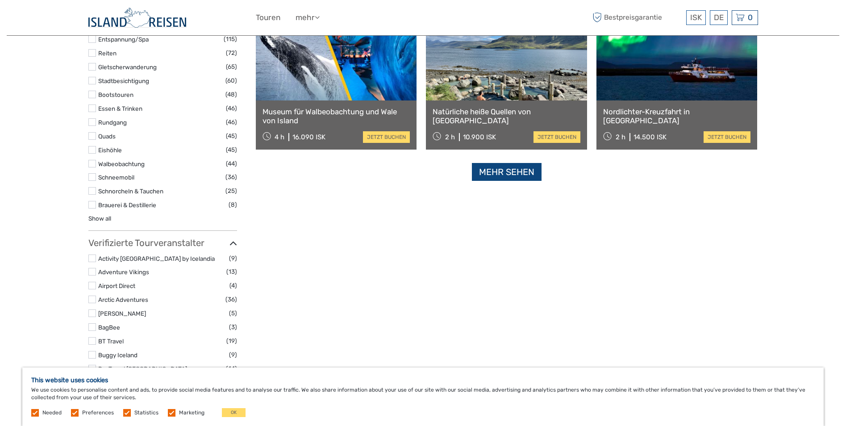
click at [479, 173] on link "Mehr sehen" at bounding box center [507, 172] width 70 height 18
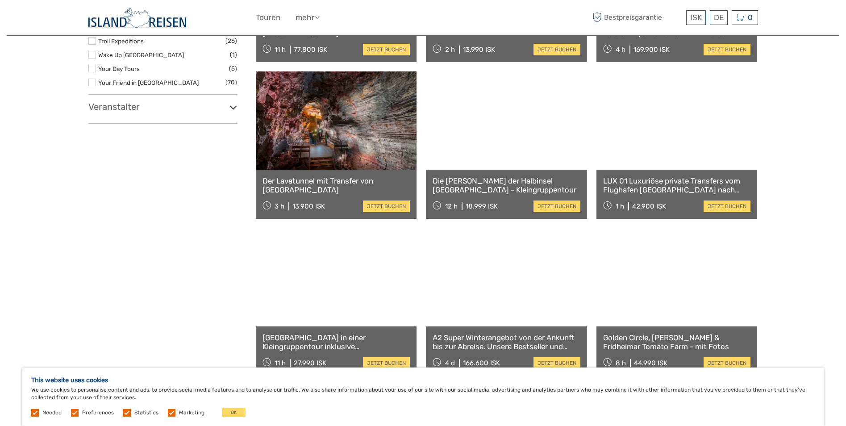
scroll to position [1800, 0]
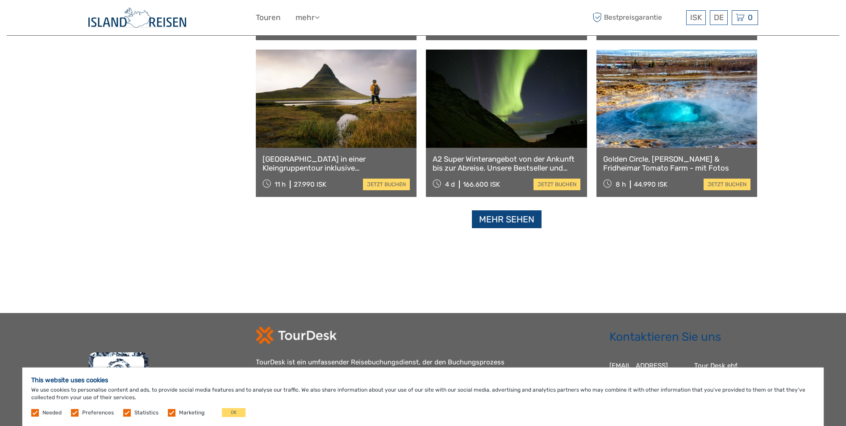
click at [502, 216] on link "Mehr sehen" at bounding box center [507, 219] width 70 height 18
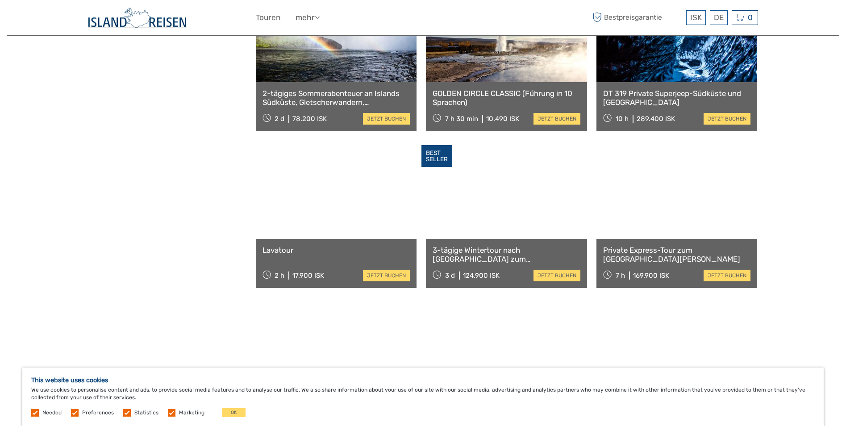
scroll to position [2514, 0]
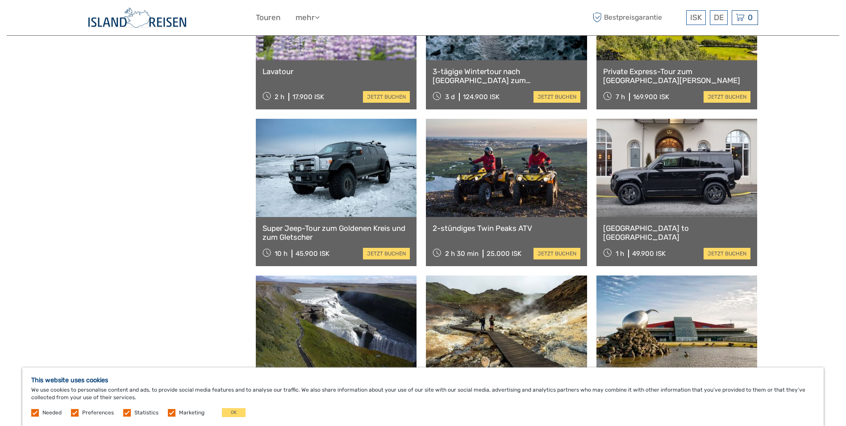
click at [334, 43] on link at bounding box center [336, 11] width 161 height 98
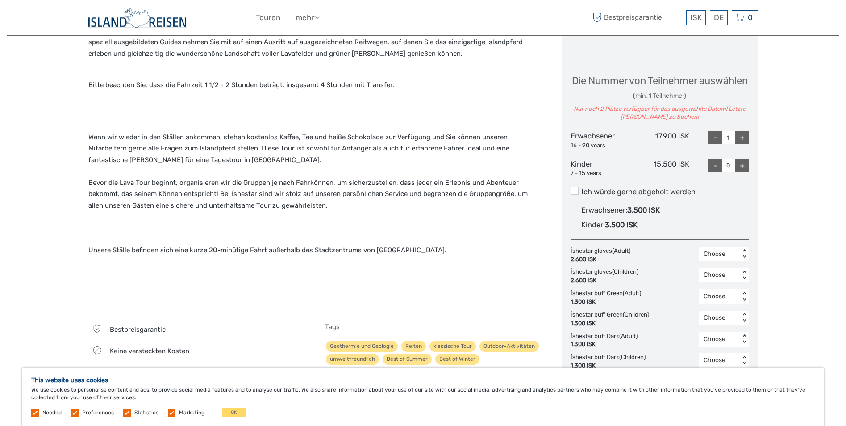
scroll to position [179, 0]
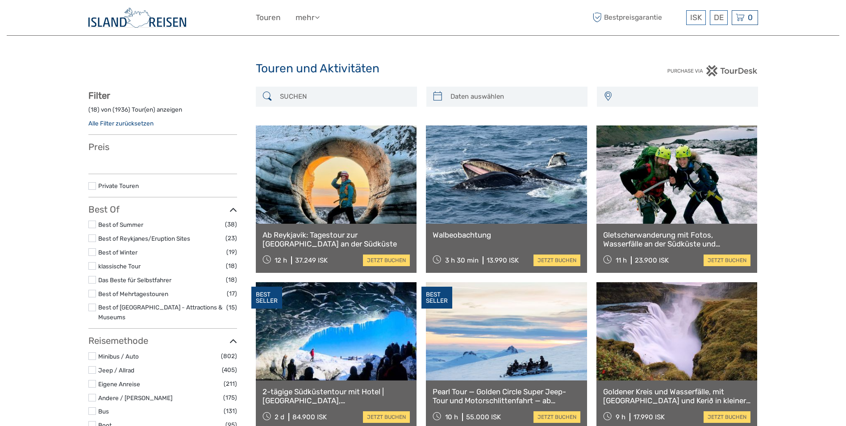
select select
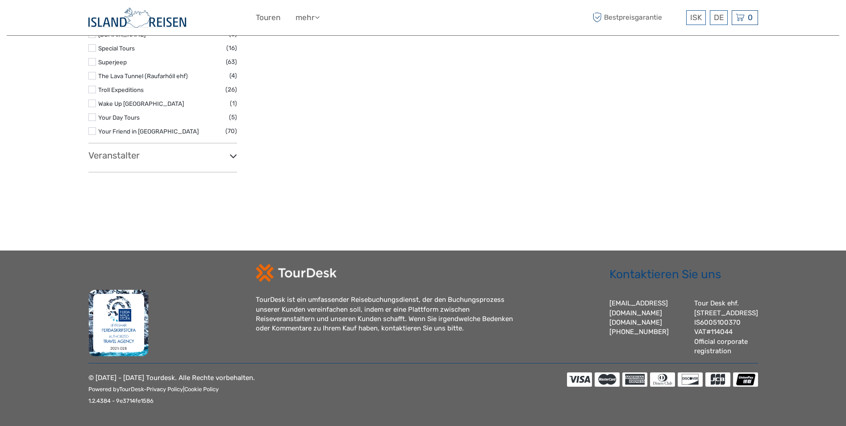
select select
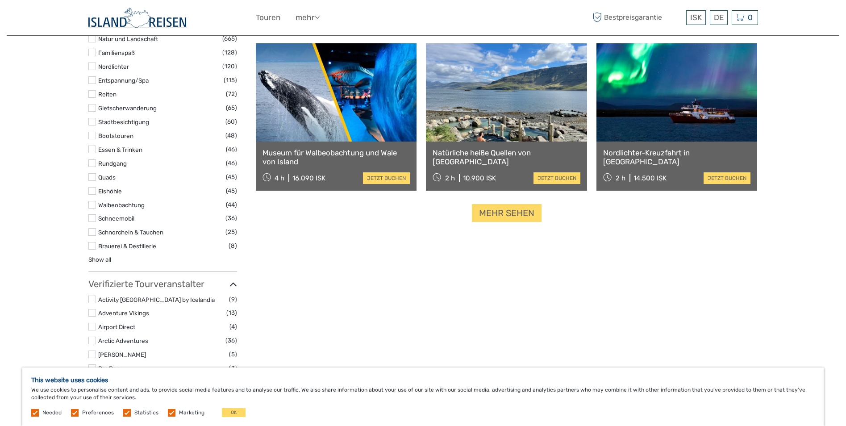
scroll to position [859, 0]
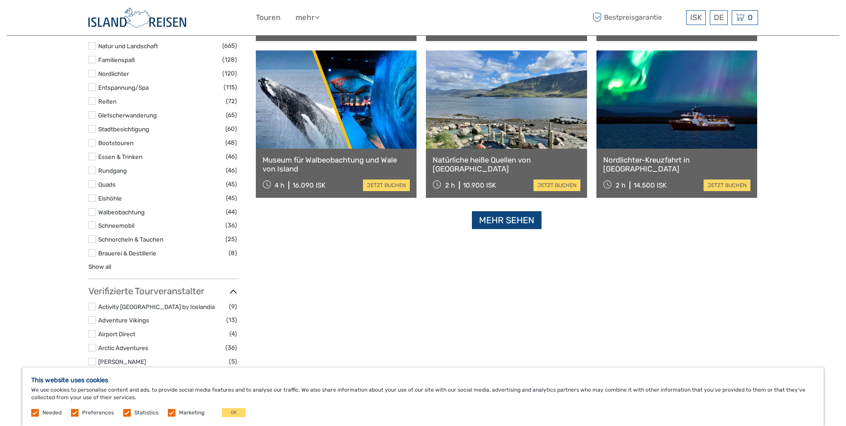
click at [478, 216] on link "Mehr sehen" at bounding box center [507, 220] width 70 height 18
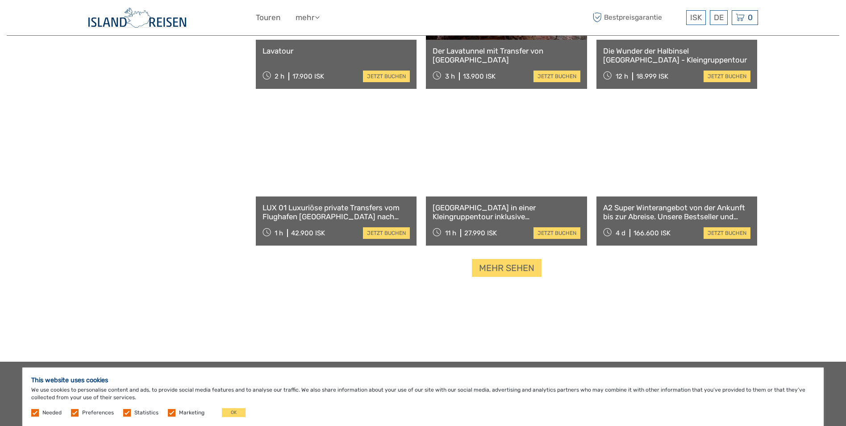
scroll to position [1752, 0]
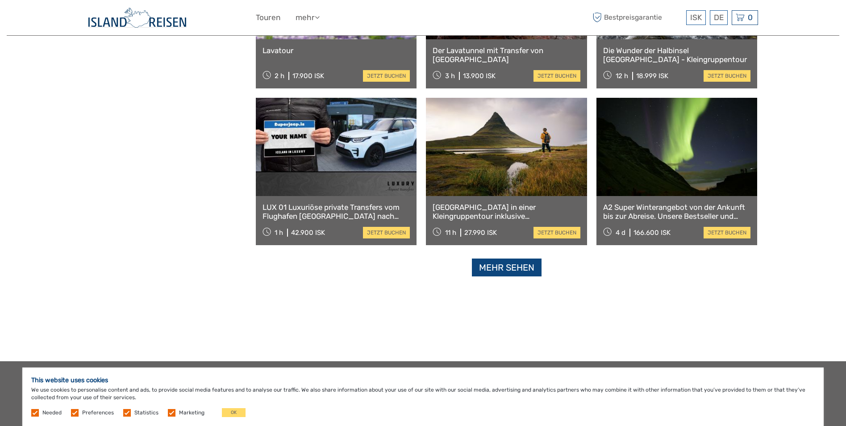
click at [503, 264] on link "Mehr sehen" at bounding box center [507, 268] width 70 height 18
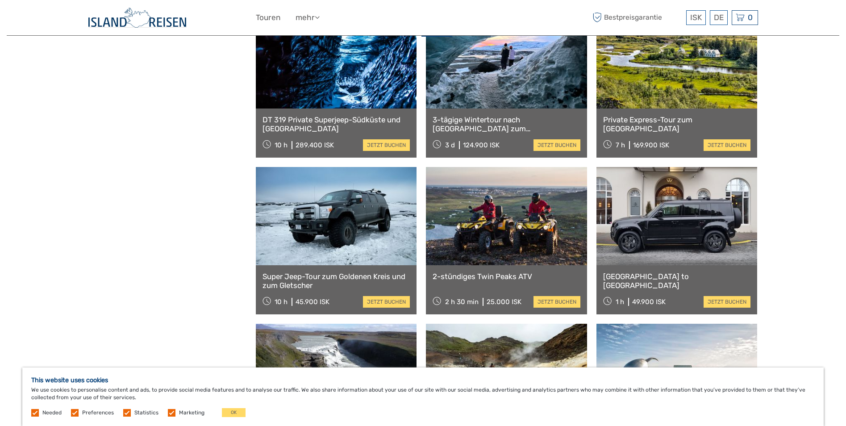
scroll to position [2645, 0]
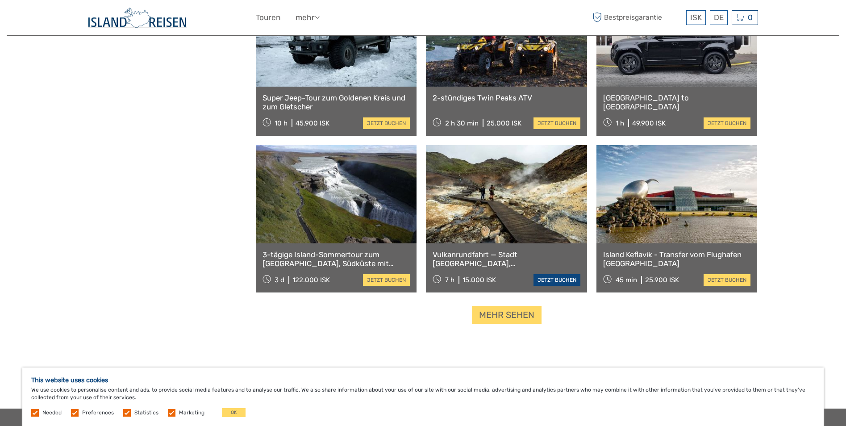
click at [553, 280] on link "jetzt buchen" at bounding box center [557, 280] width 47 height 12
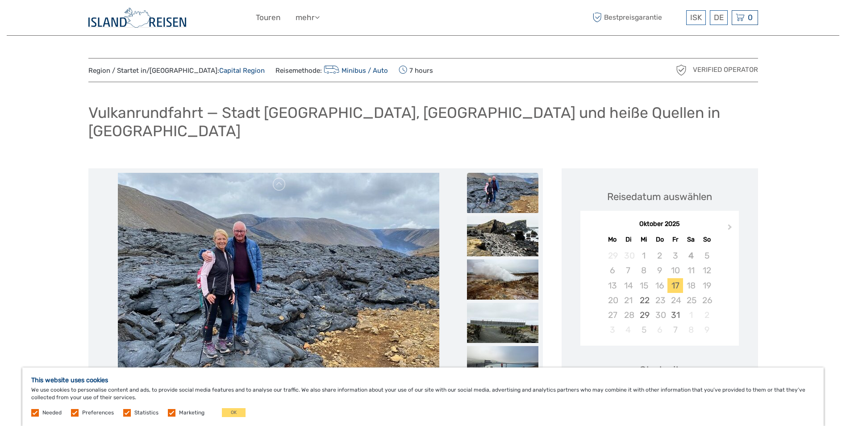
scroll to position [179, 0]
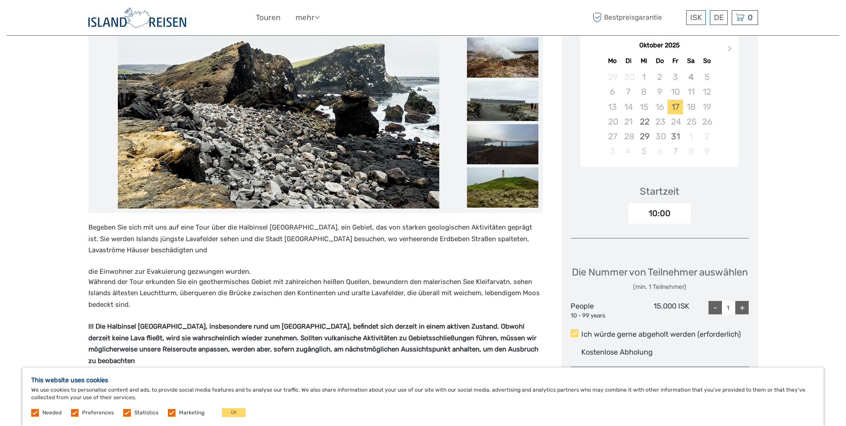
click at [267, 222] on p "Begeben Sie sich mit uns auf eine Tour über die Halbinsel [GEOGRAPHIC_DATA], ei…" at bounding box center [315, 239] width 455 height 34
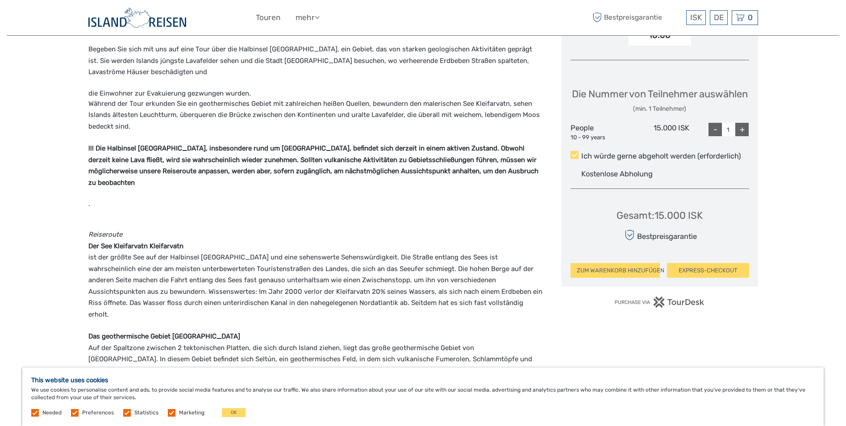
scroll to position [357, 0]
